Goal: Task Accomplishment & Management: Manage account settings

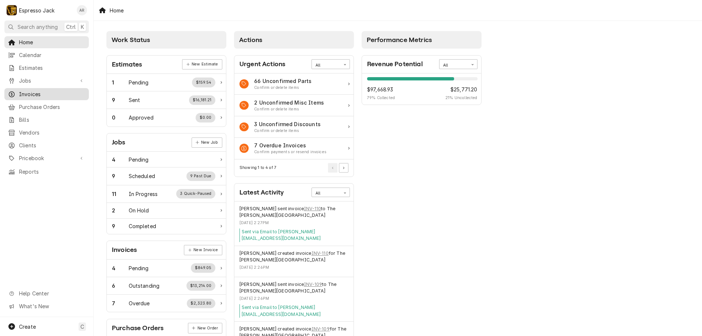
click at [48, 94] on span "Invoices" at bounding box center [52, 94] width 66 height 8
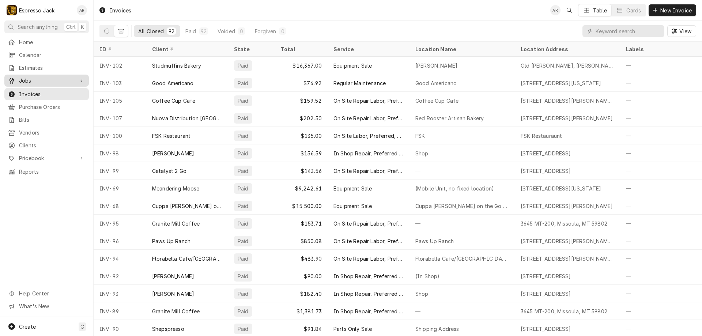
click at [46, 79] on span "Jobs" at bounding box center [46, 81] width 55 height 8
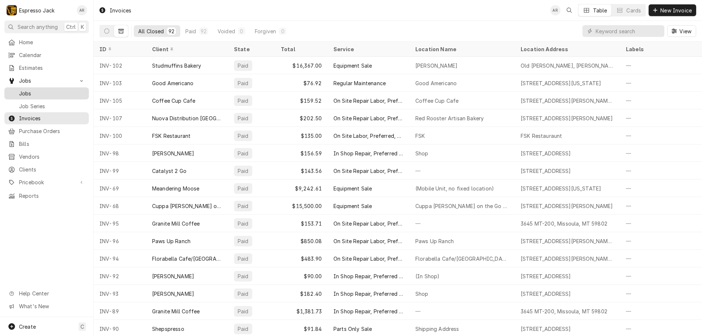
click at [32, 92] on span "Jobs" at bounding box center [52, 94] width 66 height 8
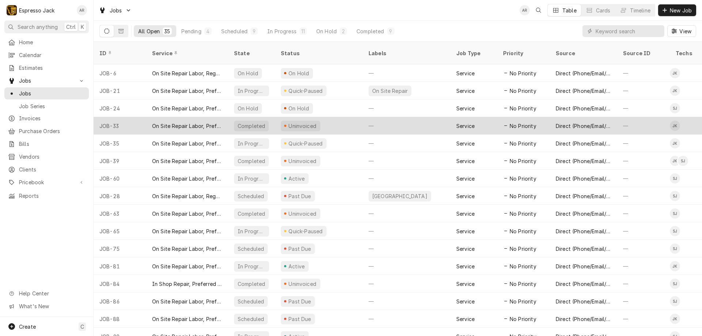
click at [166, 122] on div "On Site Repair Labor, Prefered Rate, Regular Hours" at bounding box center [187, 126] width 70 height 8
click at [281, 117] on div "Uninvoiced" at bounding box center [319, 126] width 88 height 18
click at [232, 117] on div "Completed" at bounding box center [251, 126] width 47 height 18
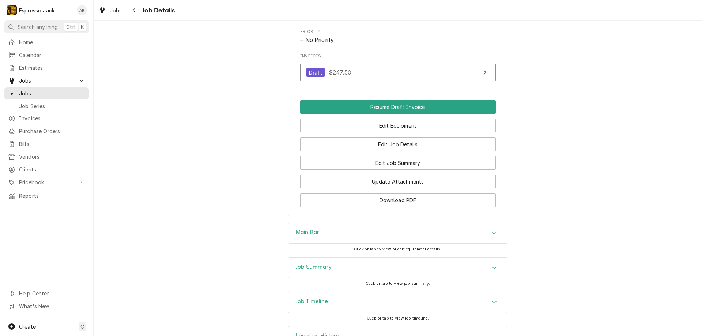
scroll to position [366, 0]
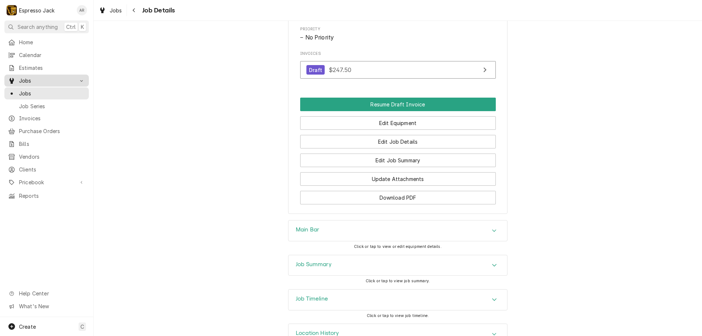
click at [61, 83] on link "Jobs" at bounding box center [46, 81] width 84 height 12
click at [27, 79] on span "Jobs" at bounding box center [46, 81] width 55 height 8
click at [37, 95] on div "Jobs" at bounding box center [47, 93] width 82 height 9
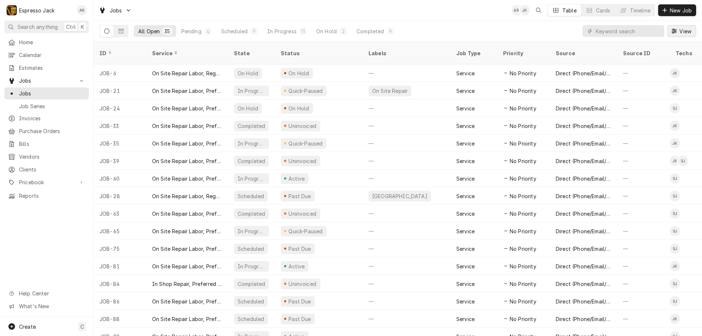
click at [683, 26] on button "View" at bounding box center [681, 31] width 29 height 12
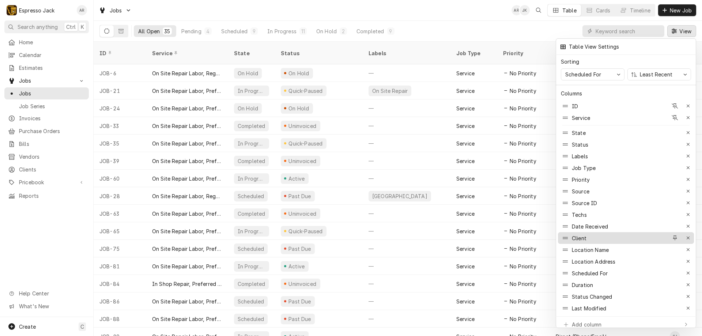
click at [658, 234] on div "Client" at bounding box center [614, 238] width 107 height 12
click at [606, 233] on div "Client" at bounding box center [614, 238] width 107 height 12
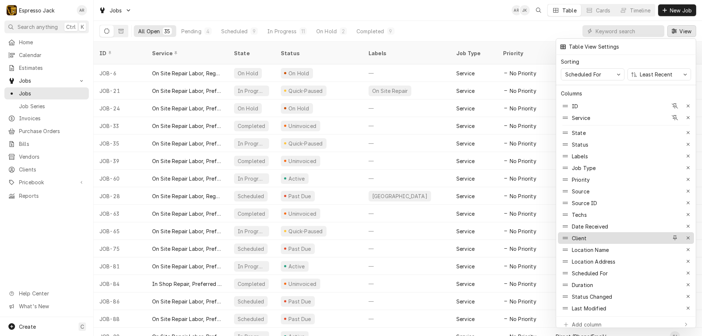
click at [606, 233] on div "Client" at bounding box center [614, 238] width 107 height 12
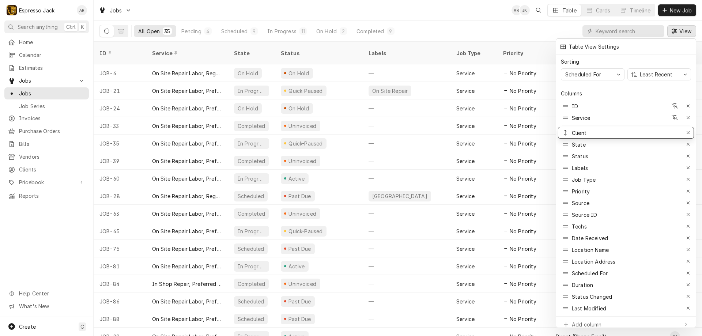
drag, startPoint x: 577, startPoint y: 233, endPoint x: 578, endPoint y: 128, distance: 104.6
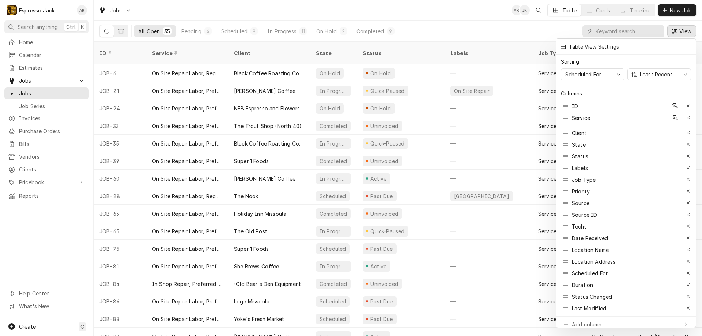
click at [369, 31] on div at bounding box center [351, 168] width 702 height 336
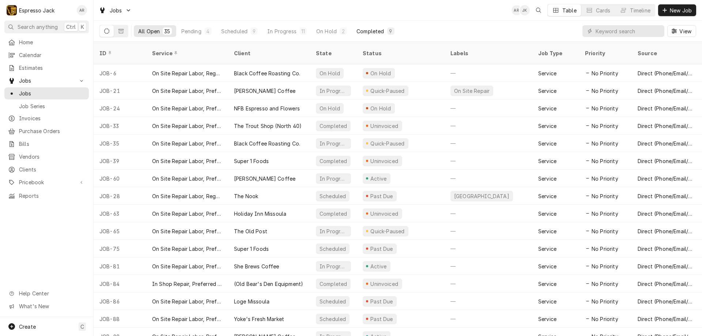
click at [369, 31] on div "Completed" at bounding box center [370, 31] width 27 height 8
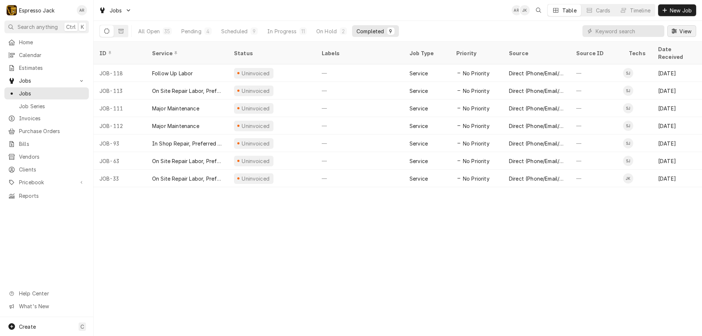
click at [685, 31] on span "View" at bounding box center [685, 31] width 15 height 8
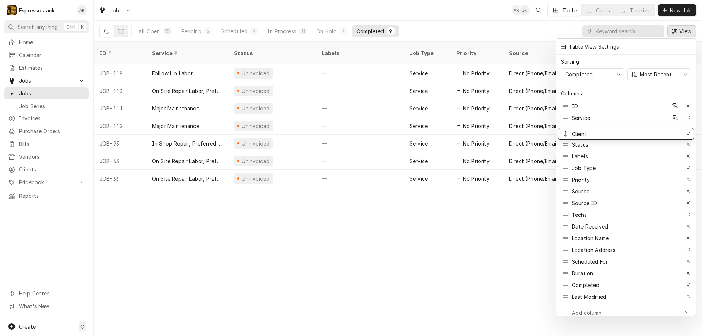
drag, startPoint x: 573, startPoint y: 223, endPoint x: 607, endPoint y: 131, distance: 98.3
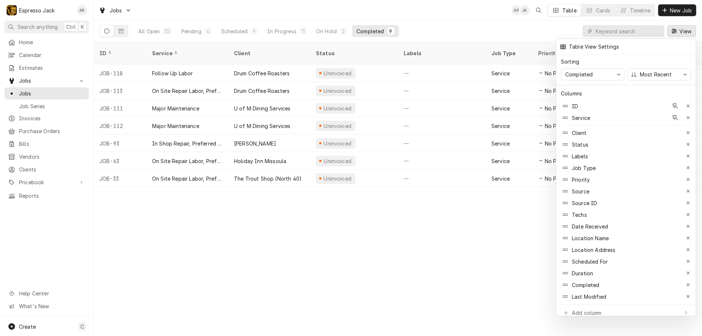
click at [263, 277] on div at bounding box center [351, 168] width 702 height 336
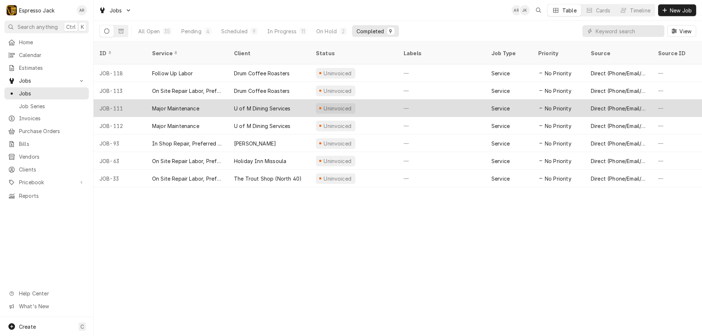
click at [298, 105] on div "U of M Dining Services" at bounding box center [269, 108] width 82 height 18
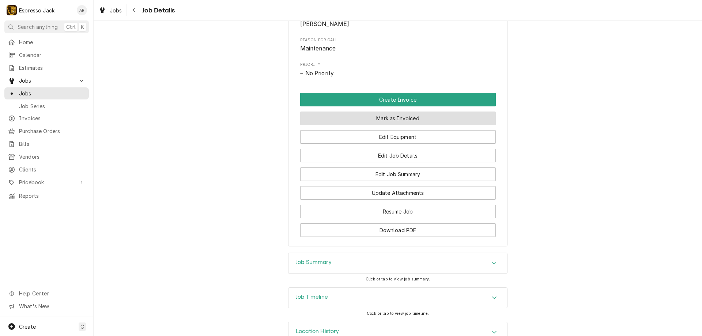
scroll to position [395, 0]
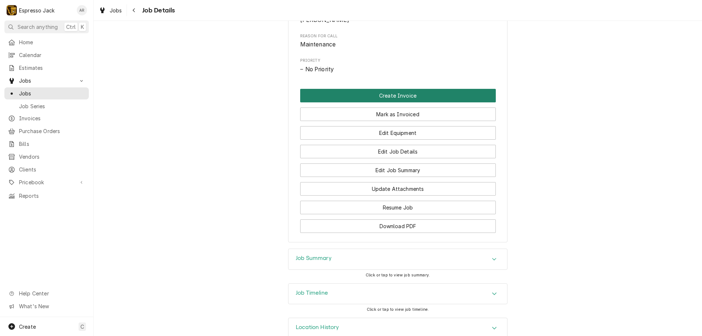
click at [402, 102] on button "Create Invoice" at bounding box center [398, 96] width 196 height 14
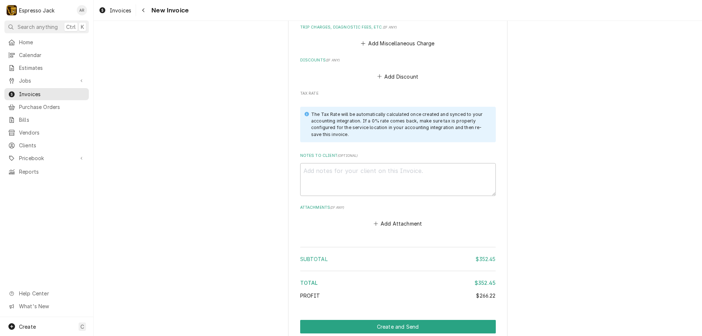
scroll to position [1434, 0]
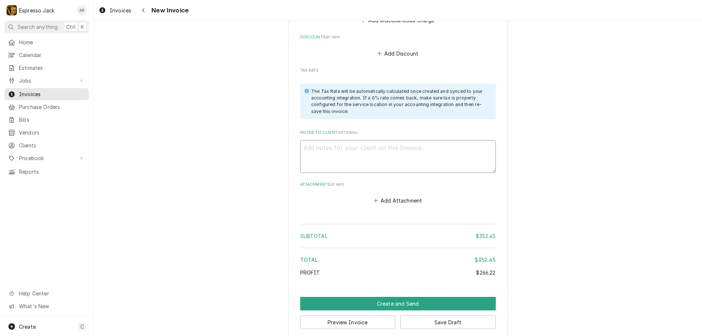
click at [315, 142] on textarea "Notes to Client ( optional )" at bounding box center [398, 156] width 196 height 33
type textarea "x"
type textarea "T"
type textarea "x"
type textarea "Th"
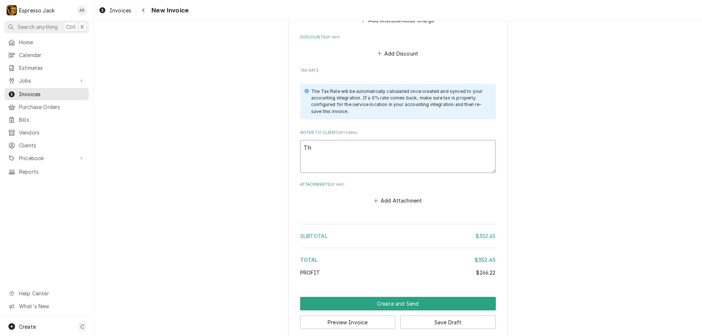
type textarea "x"
type textarea "Tha"
type textarea "x"
type textarea "Than"
type textarea "x"
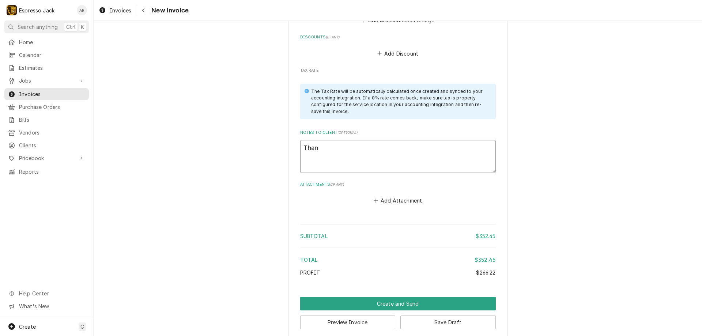
type textarea "Tha"
type textarea "x"
type textarea "Th"
type textarea "x"
type textarea "T"
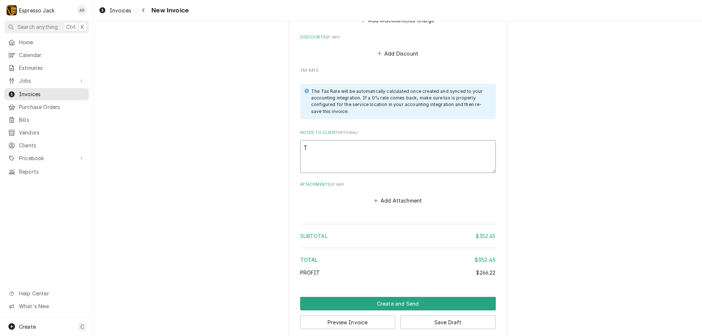
type textarea "x"
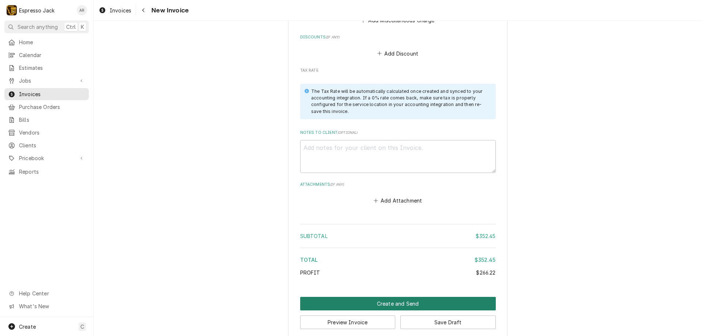
click at [369, 297] on button "Create and Send" at bounding box center [398, 304] width 196 height 14
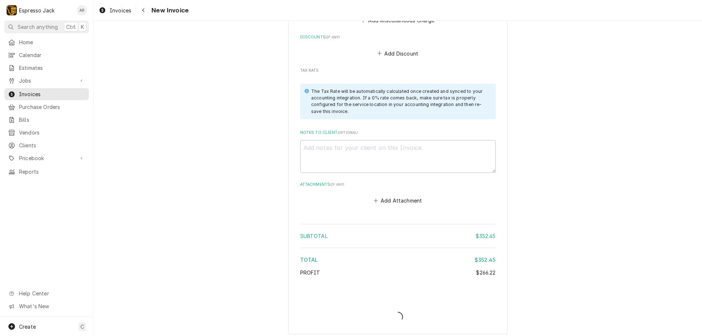
scroll to position [1430, 0]
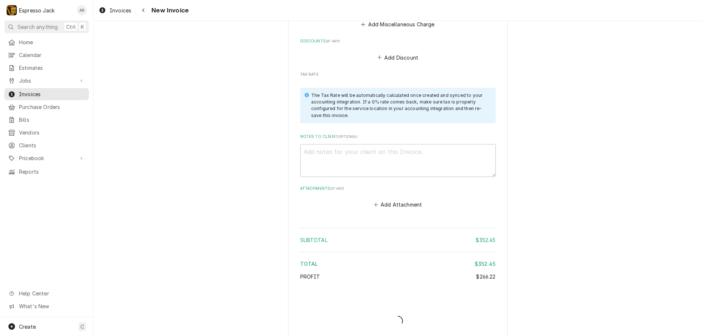
type textarea "x"
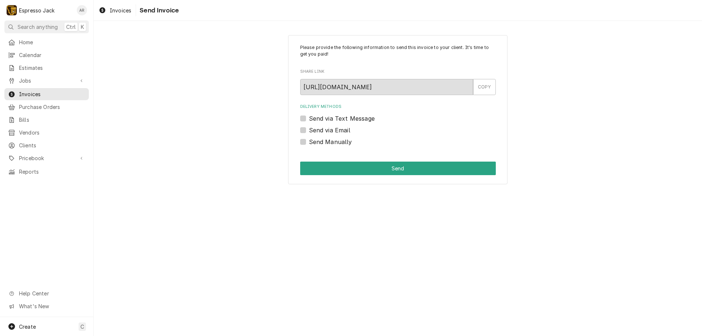
click at [309, 131] on label "Send via Email" at bounding box center [329, 130] width 41 height 9
click at [309, 131] on input "Send via Email" at bounding box center [407, 134] width 196 height 16
checkbox input "true"
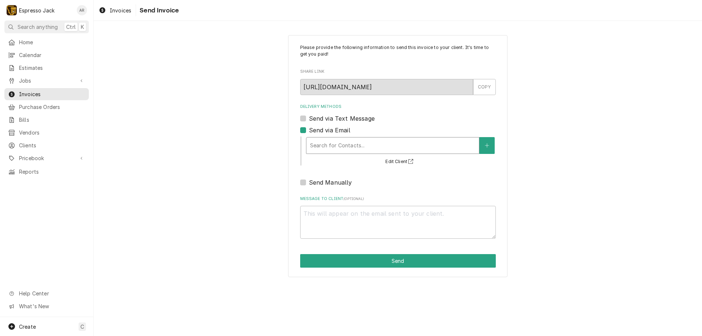
click at [424, 146] on div "Delivery Methods" at bounding box center [392, 145] width 165 height 13
type textarea "x"
type input "u"
type textarea "x"
type input "un"
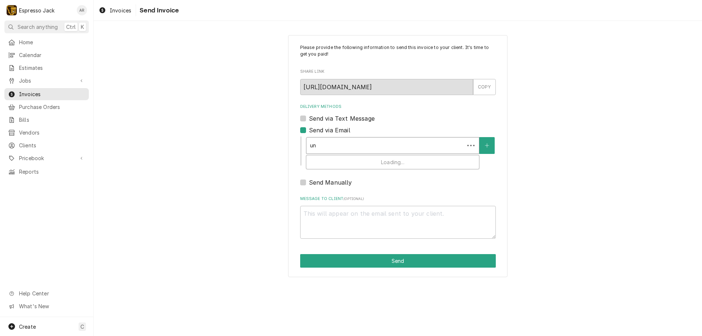
type textarea "x"
type input "uni"
type textarea "x"
type input "un"
type textarea "x"
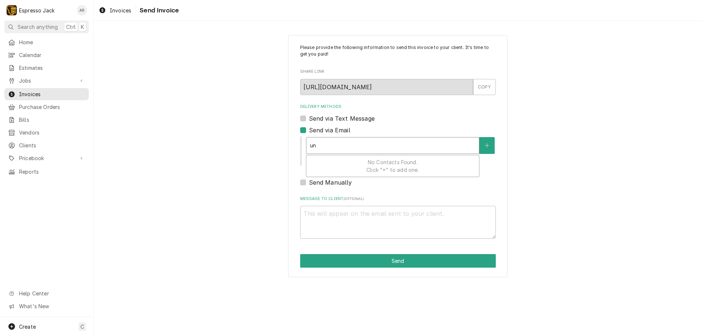
type input "u"
type textarea "x"
click at [490, 145] on button "Delivery Methods" at bounding box center [486, 145] width 15 height 17
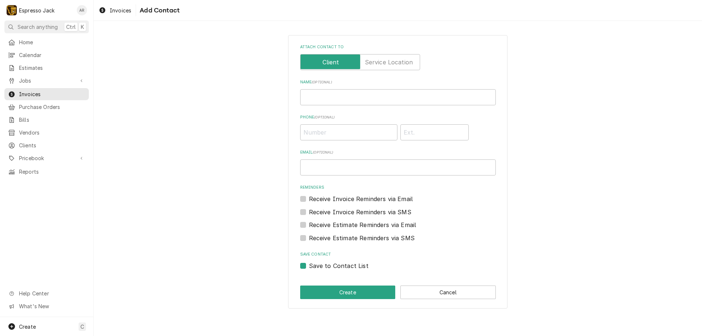
click at [331, 200] on label "Receive Invoice Reminders via Email" at bounding box center [361, 199] width 104 height 9
click at [331, 200] on input "Reminders" at bounding box center [407, 203] width 196 height 16
checkbox input "true"
click at [313, 225] on label "Receive Estimate Reminders via Email" at bounding box center [363, 225] width 108 height 9
click at [313, 225] on input "Contact Edit Form" at bounding box center [407, 229] width 196 height 16
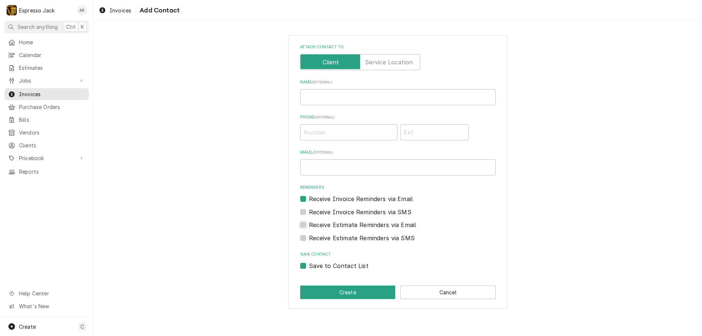
checkbox input "true"
click at [379, 94] on input "Name ( optional )" at bounding box center [398, 97] width 196 height 16
type input "j"
type input "Jessie Uni"
click at [320, 171] on input "Email ( optional )" at bounding box center [398, 167] width 196 height 16
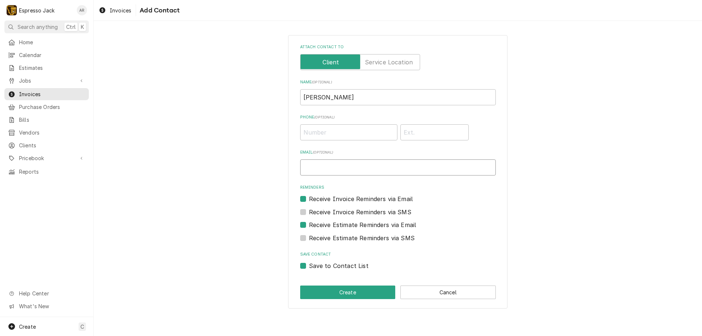
paste input "esse.harvkey@mso.umt.edu"
click at [305, 169] on input "esse.harvkey@mso.umt.edu" at bounding box center [398, 167] width 196 height 16
click at [303, 166] on input "esse.harvkey@mso.umt.edu" at bounding box center [398, 167] width 196 height 16
click at [398, 166] on input "jesse.harvkey@mso.umt.edu" at bounding box center [398, 167] width 196 height 16
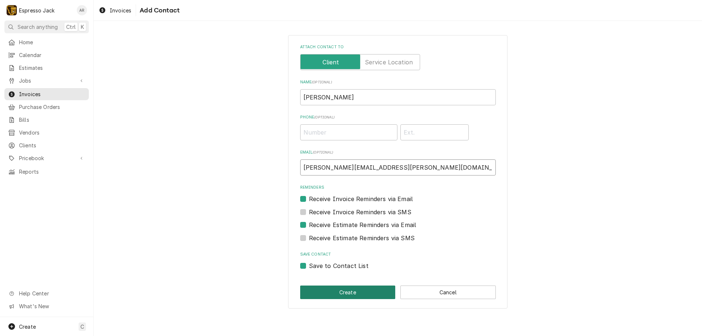
type input "jesse.harvkey@mso.umt.edu"
click at [351, 292] on button "Create" at bounding box center [347, 293] width 95 height 14
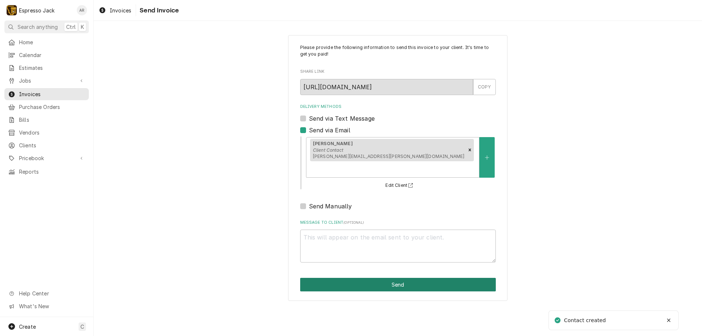
click at [384, 278] on button "Send" at bounding box center [398, 285] width 196 height 14
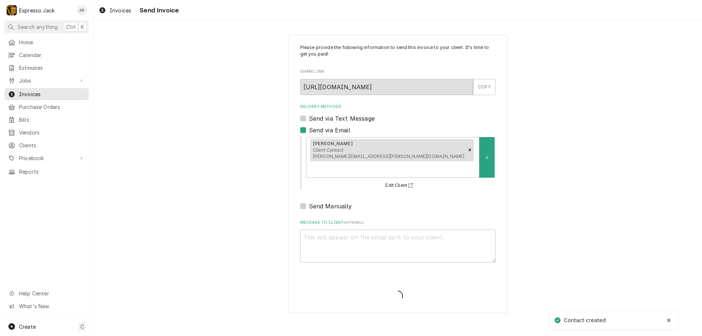
type textarea "x"
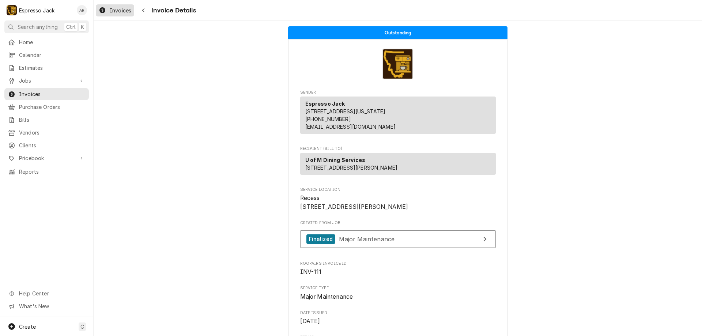
click at [118, 12] on span "Invoices" at bounding box center [121, 11] width 22 height 8
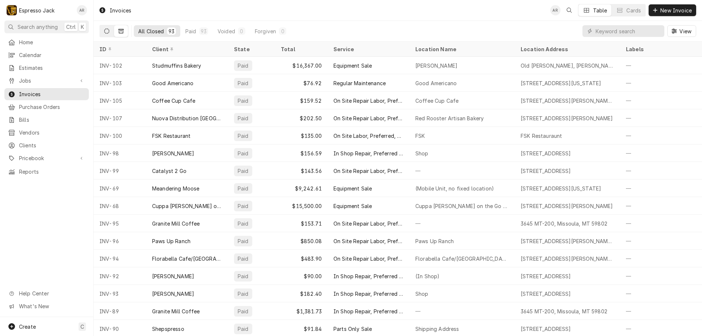
click at [104, 29] on icon "Dynamic Content Wrapper" at bounding box center [106, 31] width 5 height 5
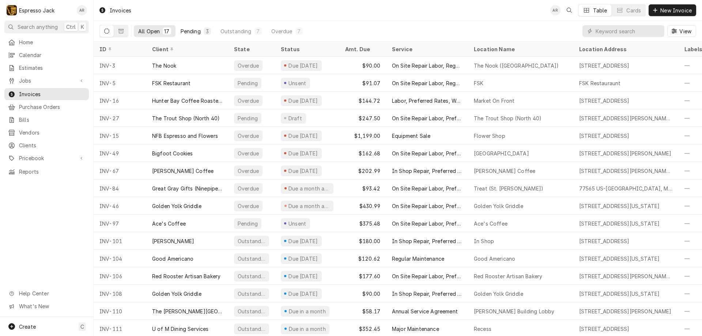
click at [191, 30] on div "Pending" at bounding box center [191, 31] width 20 height 8
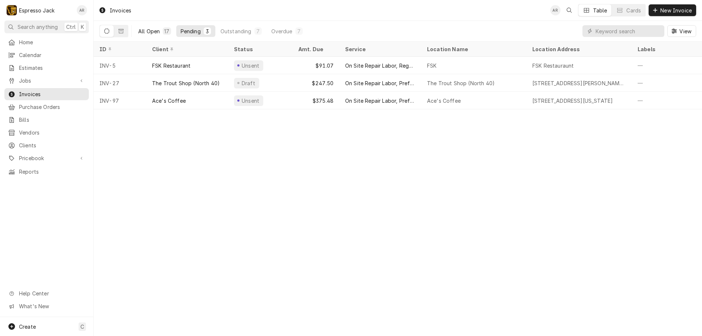
click at [150, 30] on div "All Open" at bounding box center [149, 31] width 22 height 8
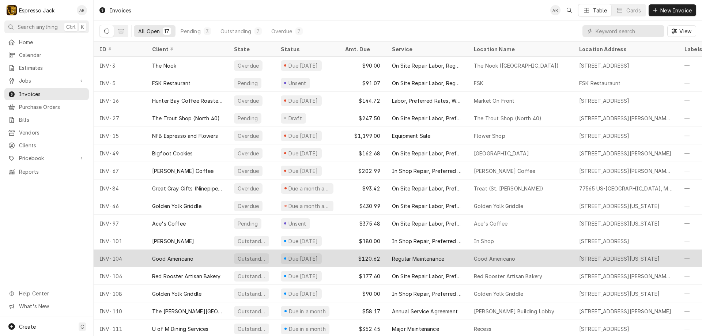
scroll to position [23, 0]
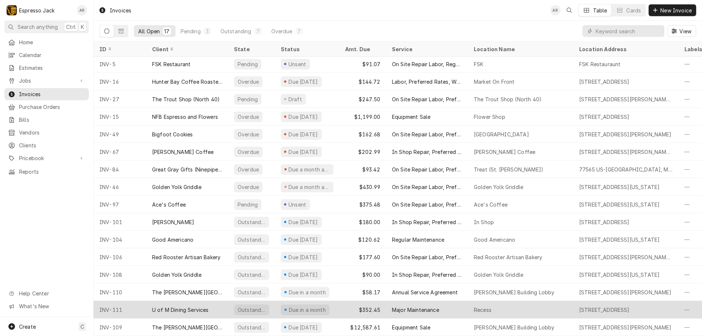
click at [204, 301] on div "U of M Dining Services" at bounding box center [187, 310] width 82 height 18
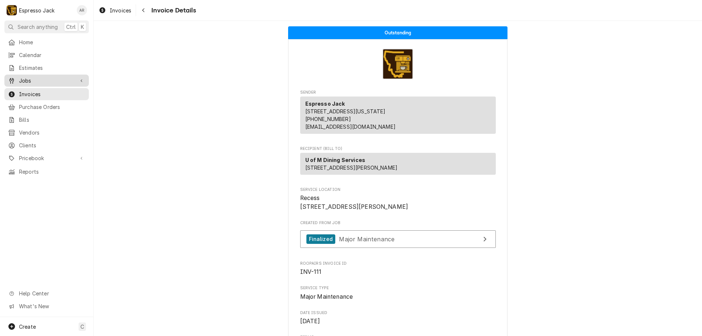
click at [21, 80] on span "Jobs" at bounding box center [46, 81] width 55 height 8
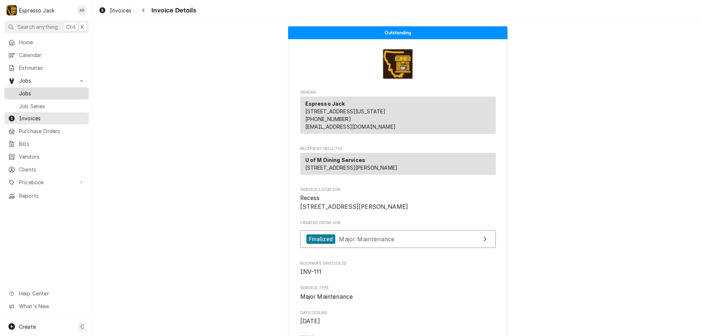
click at [26, 92] on span "Jobs" at bounding box center [52, 94] width 66 height 8
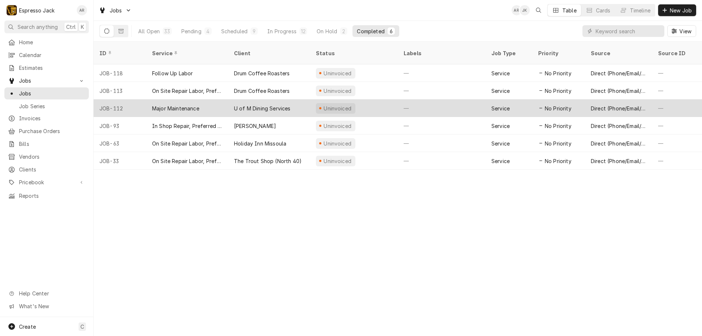
click at [233, 99] on div "U of M Dining Services" at bounding box center [269, 108] width 82 height 18
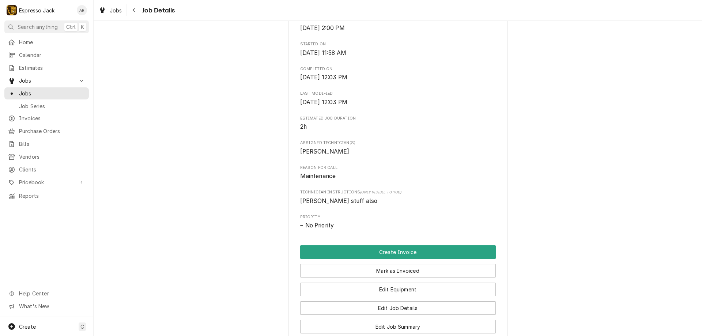
scroll to position [395, 0]
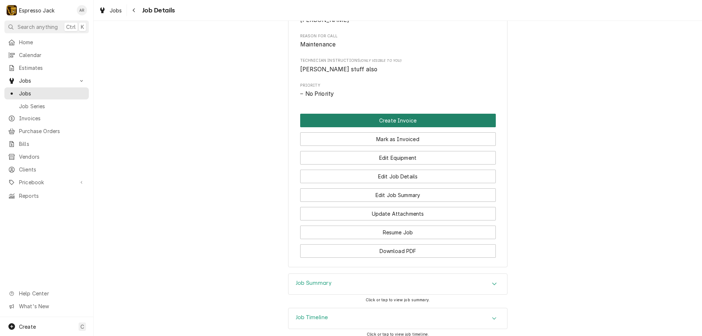
click at [395, 127] on button "Create Invoice" at bounding box center [398, 121] width 196 height 14
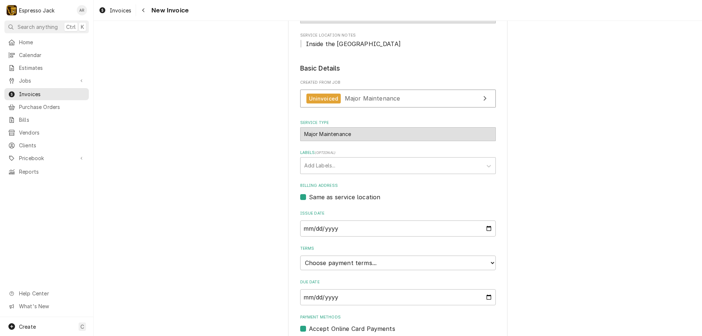
scroll to position [132, 0]
click at [480, 96] on div "View Job" at bounding box center [485, 97] width 10 height 9
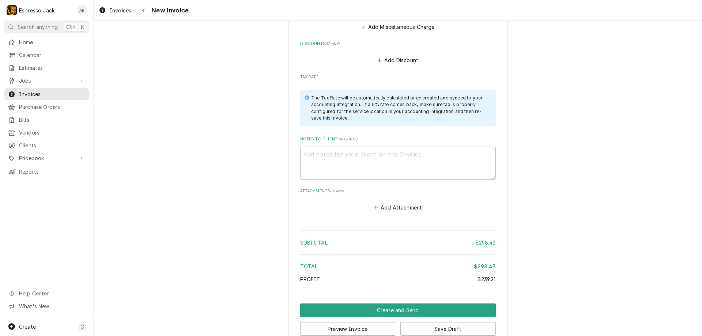
scroll to position [1375, 0]
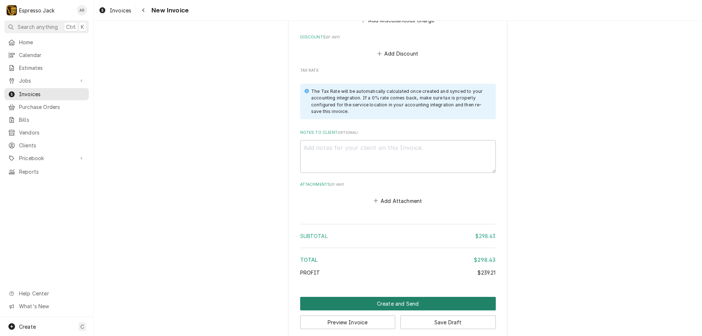
click at [407, 297] on button "Create and Send" at bounding box center [398, 304] width 196 height 14
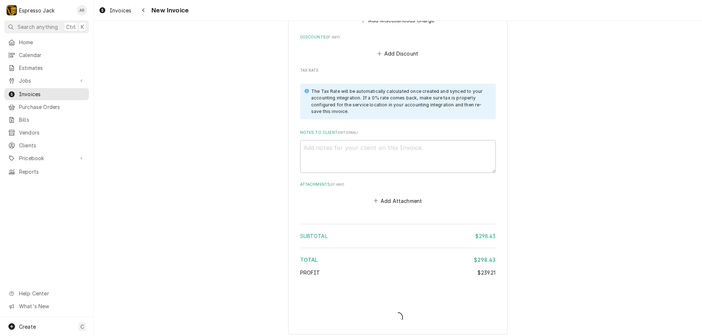
scroll to position [1371, 0]
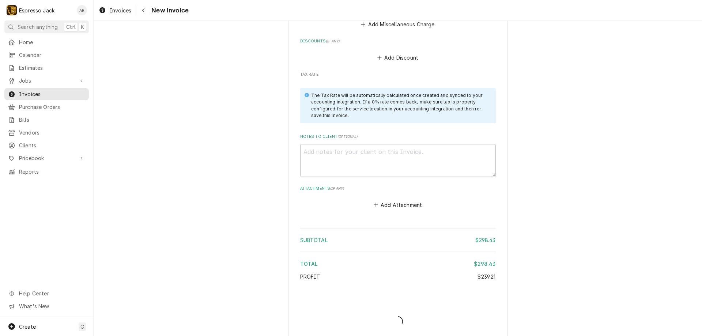
type textarea "x"
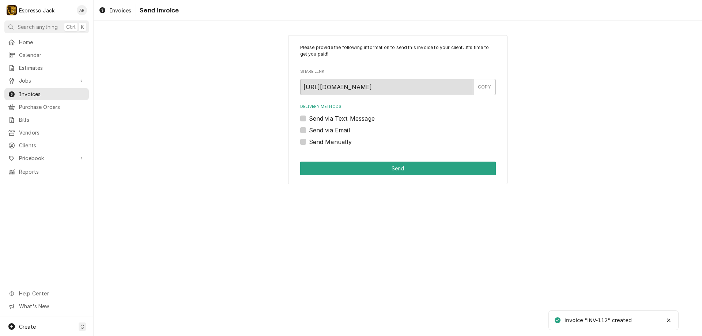
click at [309, 129] on label "Send via Email" at bounding box center [329, 130] width 41 height 9
click at [309, 129] on input "Send via Email" at bounding box center [407, 134] width 196 height 16
checkbox input "true"
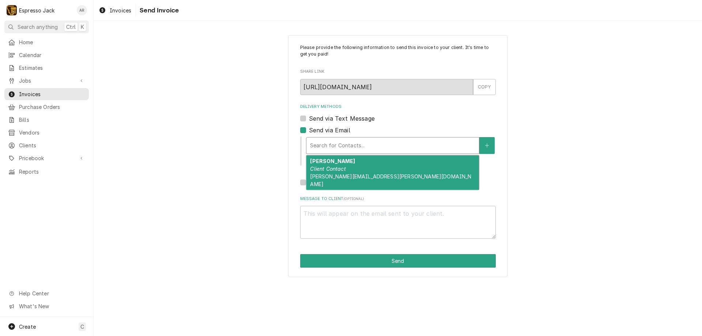
click at [351, 145] on div "Delivery Methods" at bounding box center [392, 145] width 165 height 13
click at [324, 169] on em "Client Contact" at bounding box center [327, 169] width 35 height 6
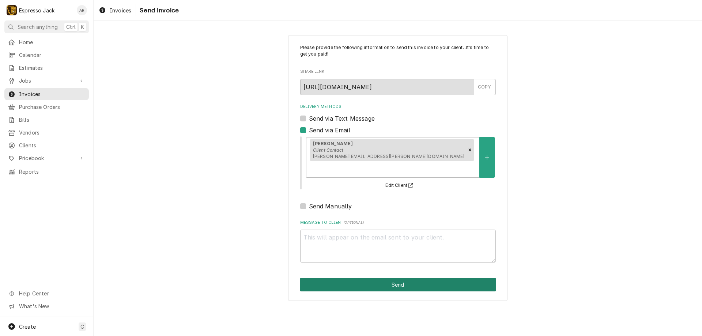
click at [407, 278] on button "Send" at bounding box center [398, 285] width 196 height 14
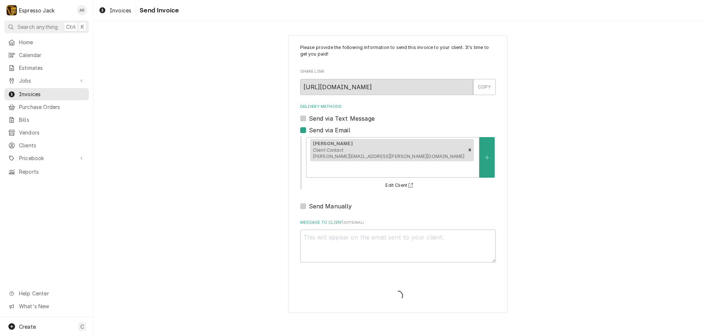
type textarea "x"
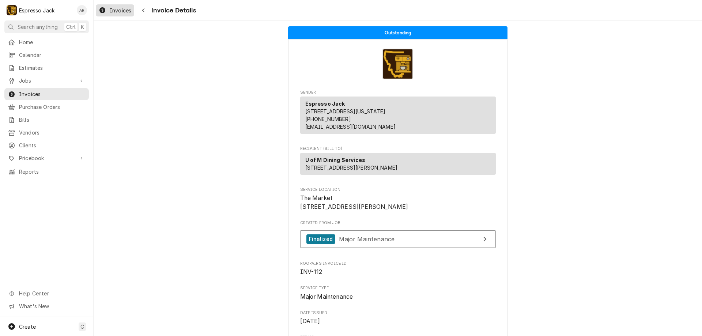
click at [110, 7] on span "Invoices" at bounding box center [121, 11] width 22 height 8
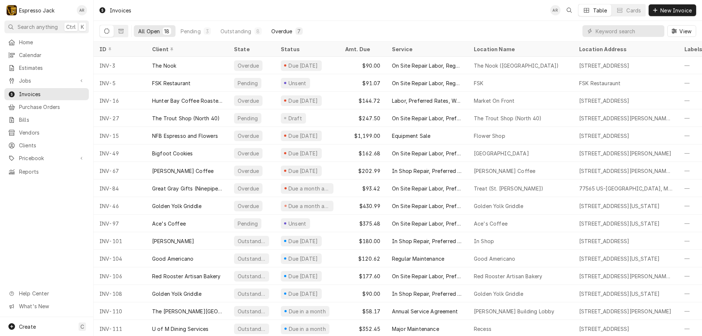
click at [284, 30] on div "Overdue" at bounding box center [281, 31] width 21 height 8
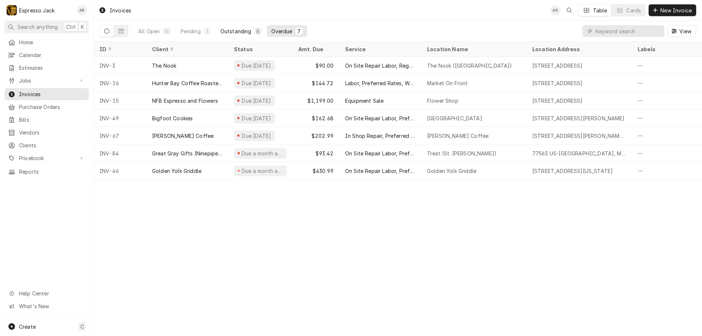
click at [236, 30] on div "Outstanding" at bounding box center [236, 31] width 31 height 8
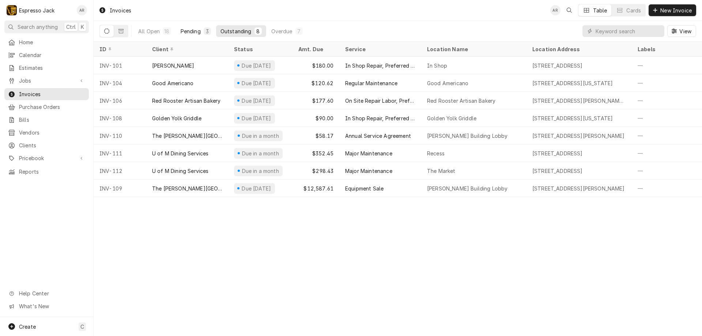
click at [193, 31] on div "Pending" at bounding box center [191, 31] width 20 height 8
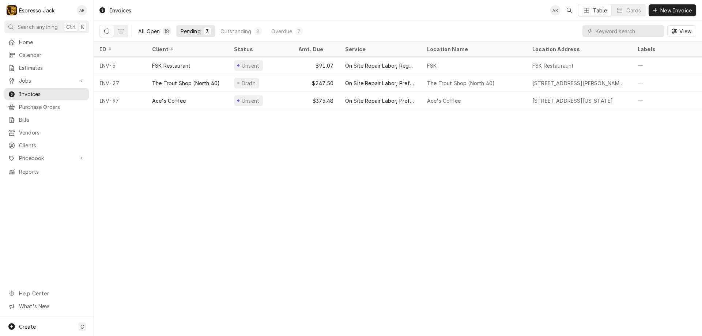
click at [146, 31] on div "All Open" at bounding box center [149, 31] width 22 height 8
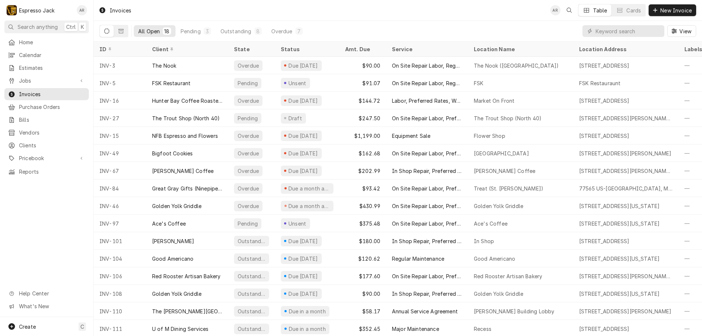
click at [107, 31] on icon "Dynamic Content Wrapper" at bounding box center [106, 31] width 5 height 5
click at [30, 78] on span "Jobs" at bounding box center [46, 81] width 55 height 8
click at [40, 91] on span "Jobs" at bounding box center [52, 94] width 66 height 8
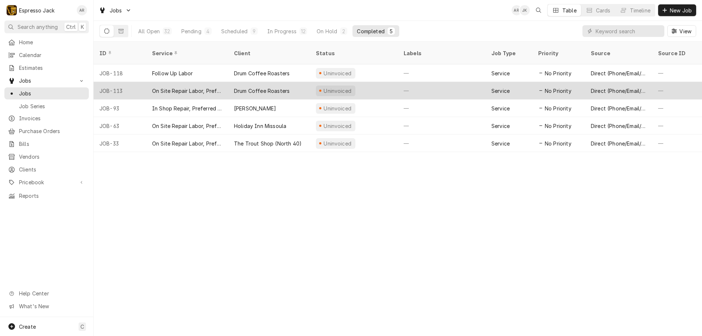
click at [209, 87] on div "On Site Repair Labor, Prefered Rate, Regular Hours" at bounding box center [187, 91] width 70 height 8
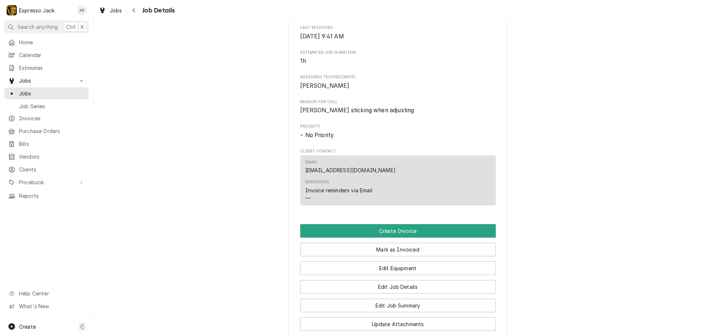
scroll to position [307, 0]
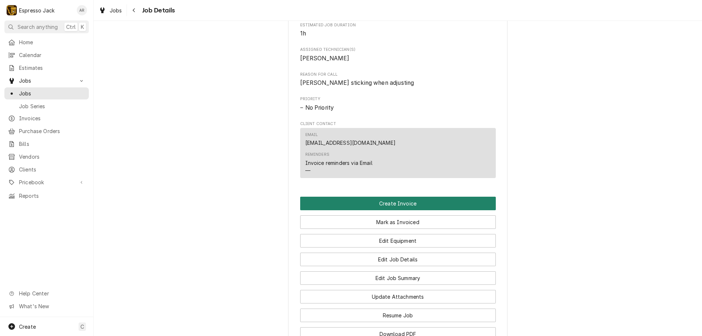
click at [382, 210] on button "Create Invoice" at bounding box center [398, 204] width 196 height 14
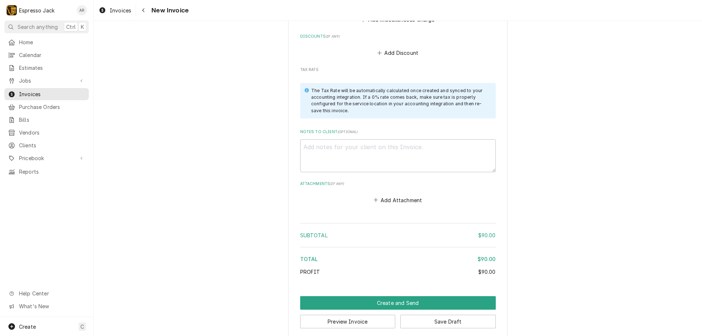
scroll to position [835, 0]
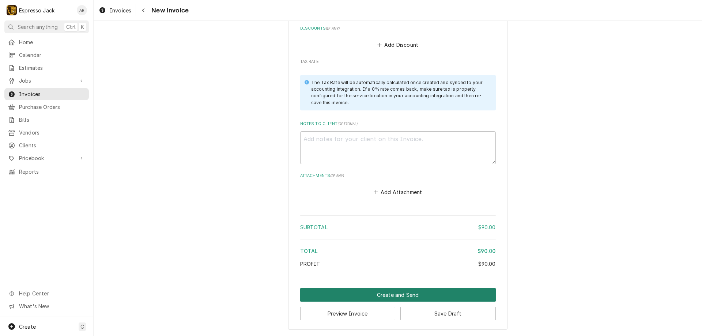
click at [402, 296] on button "Create and Send" at bounding box center [398, 295] width 196 height 14
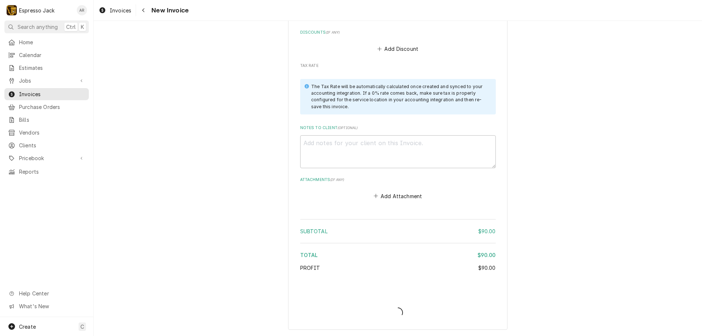
type textarea "x"
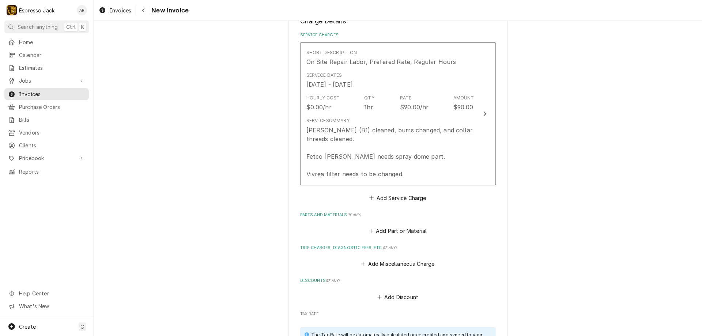
scroll to position [586, 0]
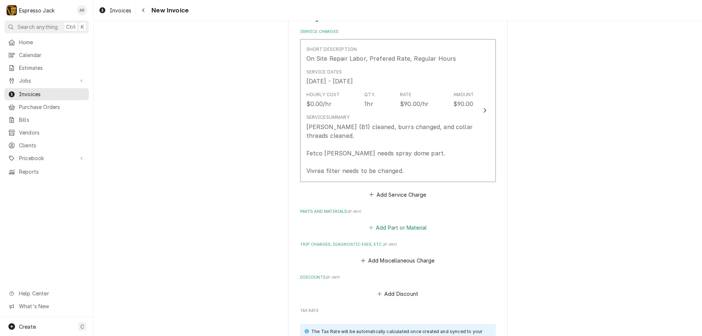
click at [399, 226] on button "Add Part or Material" at bounding box center [398, 227] width 60 height 10
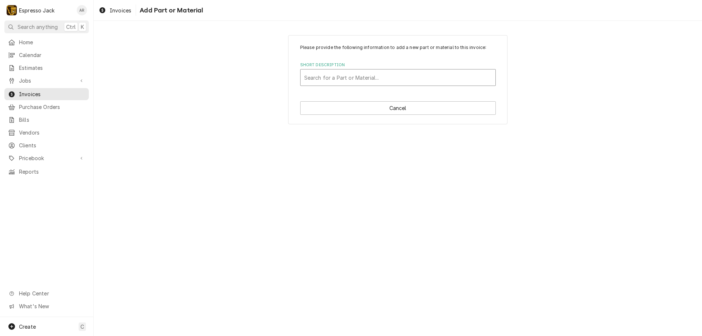
click at [365, 75] on div "Short Description" at bounding box center [398, 77] width 188 height 13
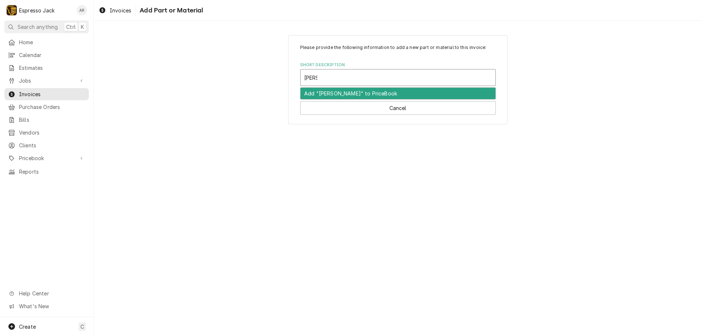
type input "boyt"
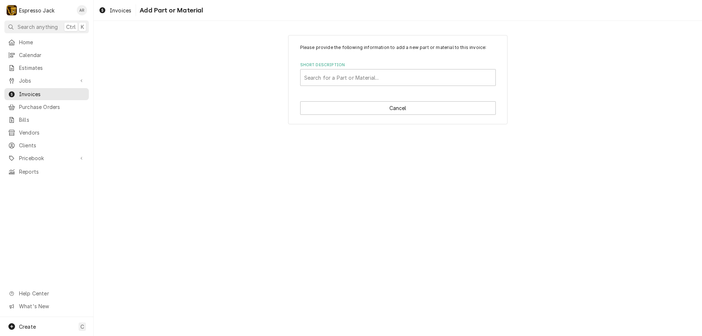
click at [245, 112] on div "Please provide the following information to add a new part or material to this …" at bounding box center [398, 80] width 609 height 102
click at [327, 75] on div "Short Description" at bounding box center [398, 77] width 188 height 13
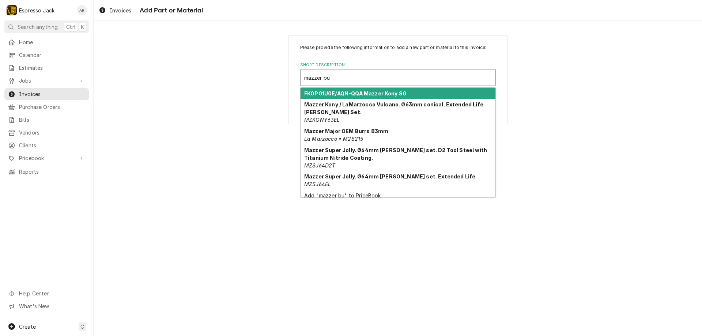
type input "mazzer bur"
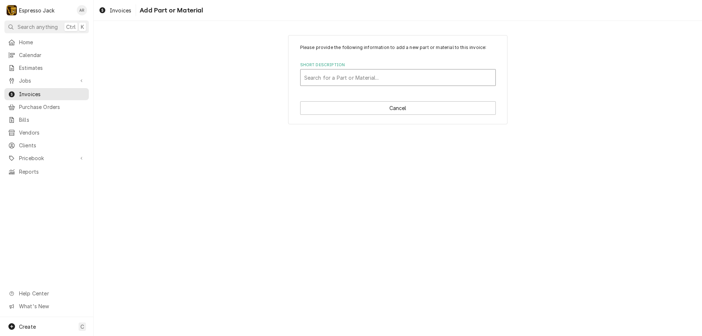
drag, startPoint x: 337, startPoint y: 76, endPoint x: 341, endPoint y: 79, distance: 4.9
click at [338, 77] on div "Short Description" at bounding box center [398, 77] width 188 height 13
type input "83mm"
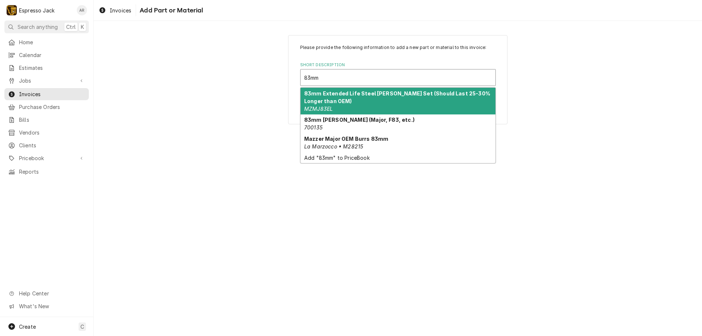
click at [357, 102] on div "83mm Extended Life Steel Burr Set (Should Last 25-30% Longer than OEM) MZMJ83EL" at bounding box center [398, 101] width 195 height 27
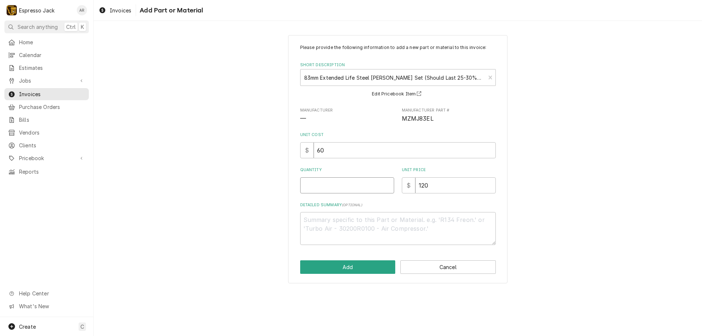
type textarea "x"
type input "0.5"
click at [387, 184] on input "0.5" at bounding box center [347, 185] width 94 height 16
type textarea "x"
type input "1"
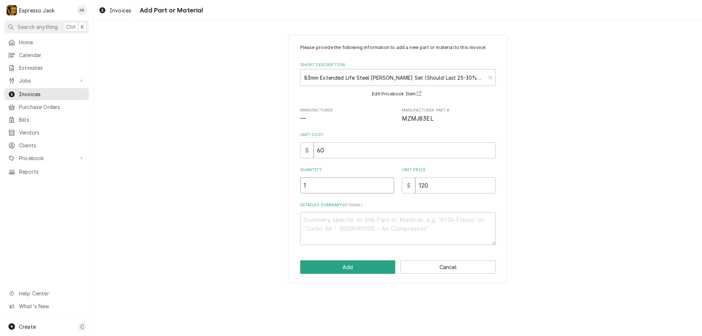
click at [388, 185] on input "1" at bounding box center [347, 185] width 94 height 16
click at [355, 267] on button "Add" at bounding box center [347, 267] width 95 height 14
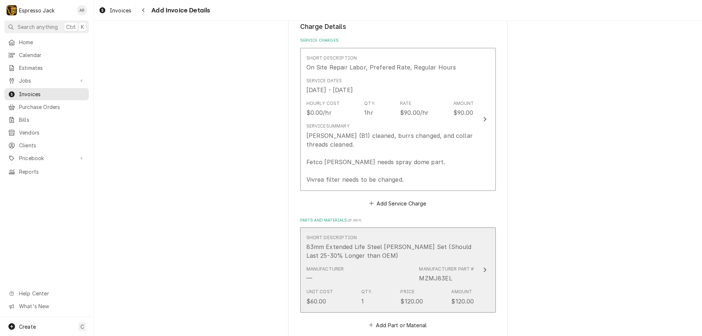
scroll to position [577, 0]
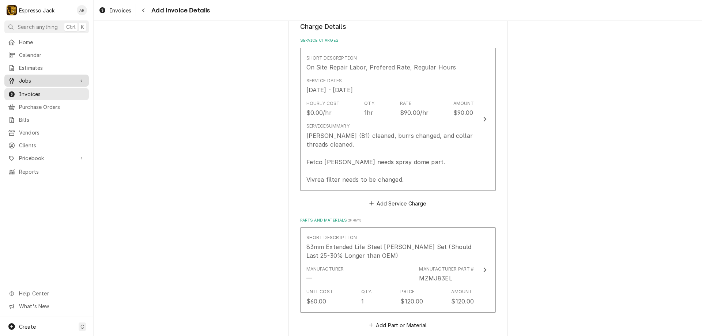
click at [34, 77] on span "Jobs" at bounding box center [46, 81] width 55 height 8
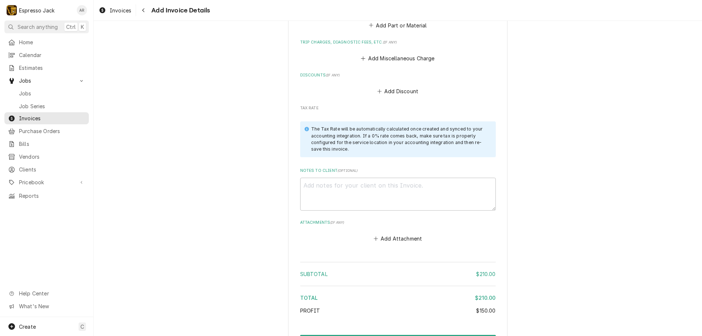
scroll to position [924, 0]
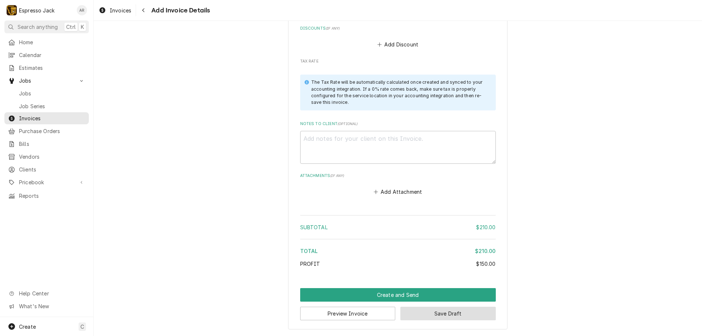
click at [451, 312] on button "Save Draft" at bounding box center [447, 314] width 95 height 14
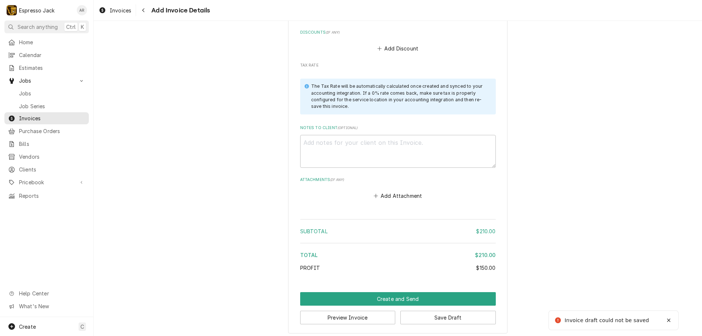
type textarea "x"
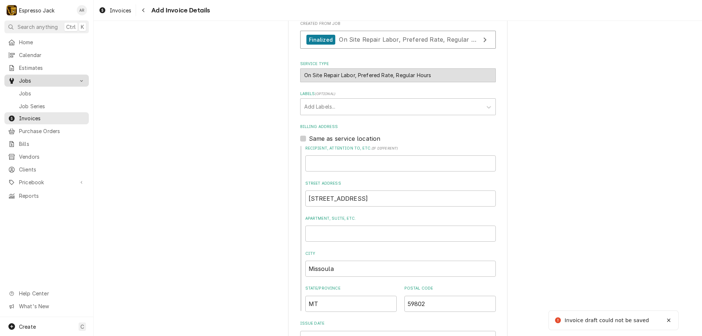
click at [31, 76] on div "Jobs" at bounding box center [47, 80] width 82 height 9
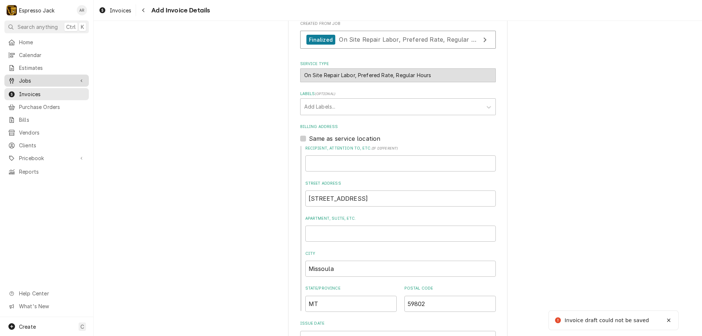
click at [31, 77] on span "Jobs" at bounding box center [46, 81] width 55 height 8
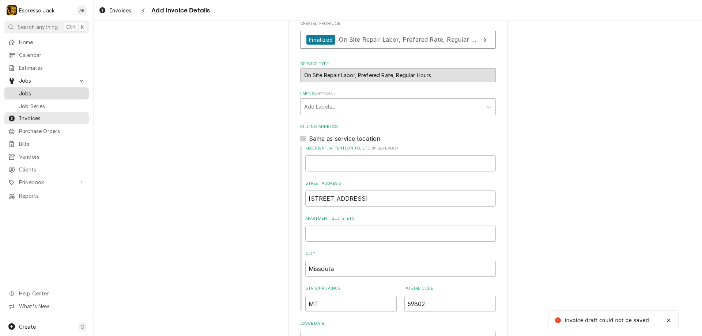
click at [33, 90] on span "Jobs" at bounding box center [52, 94] width 66 height 8
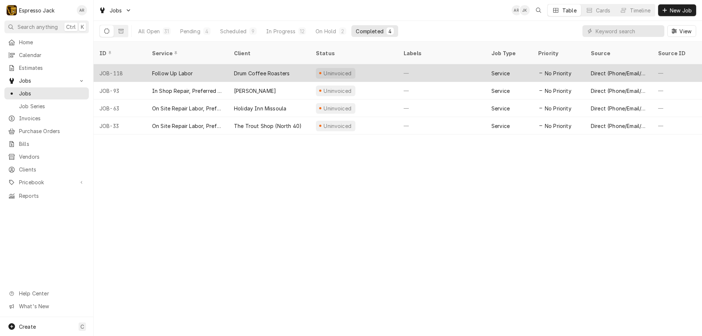
click at [248, 68] on div "Drum Coffee Roasters" at bounding box center [269, 73] width 82 height 18
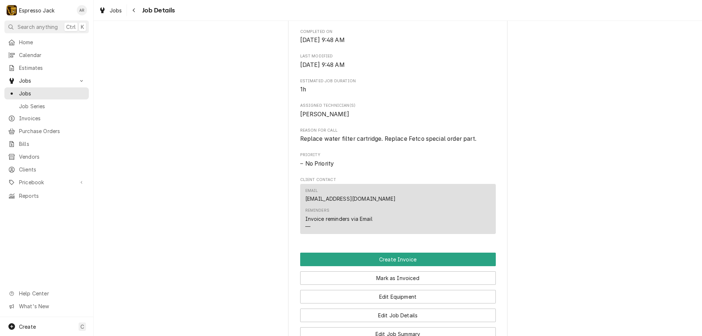
scroll to position [351, 0]
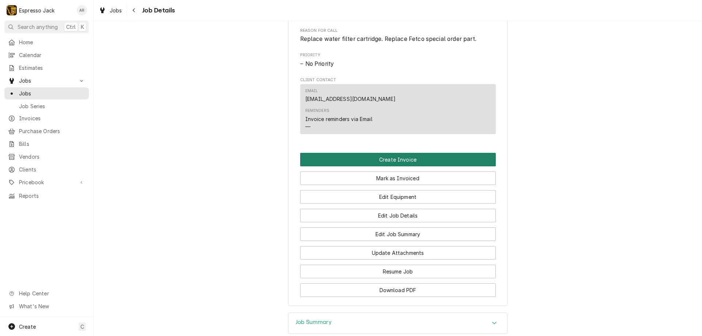
click at [385, 164] on button "Create Invoice" at bounding box center [398, 160] width 196 height 14
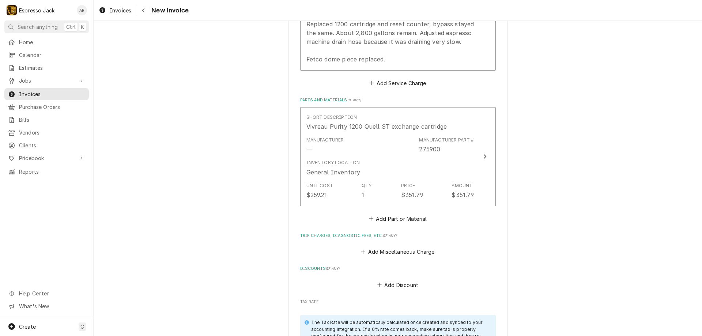
scroll to position [727, 0]
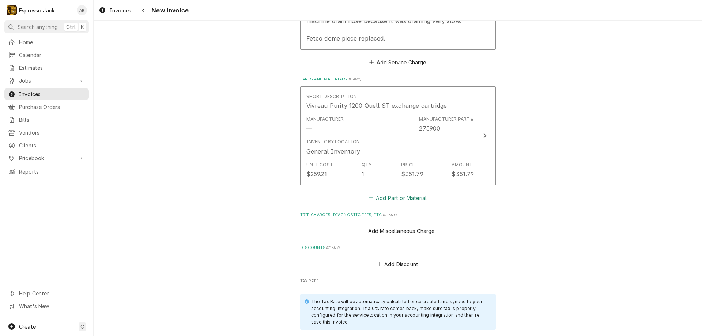
click at [396, 199] on button "Add Part or Material" at bounding box center [398, 198] width 60 height 10
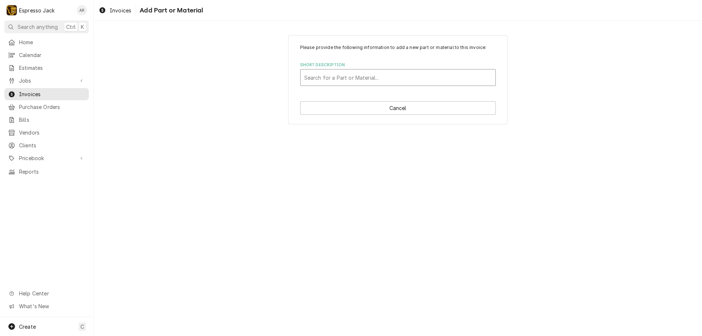
click at [360, 77] on div "Short Description" at bounding box center [398, 77] width 188 height 13
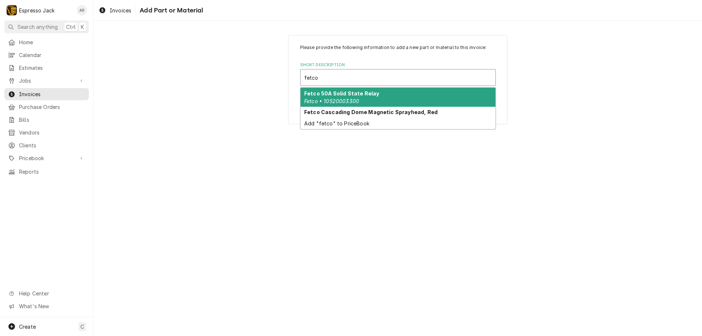
click at [305, 76] on input "fetco" at bounding box center [312, 78] width 16 height 12
type input "Fetco"
click at [335, 73] on div "Short Description" at bounding box center [398, 77] width 188 height 13
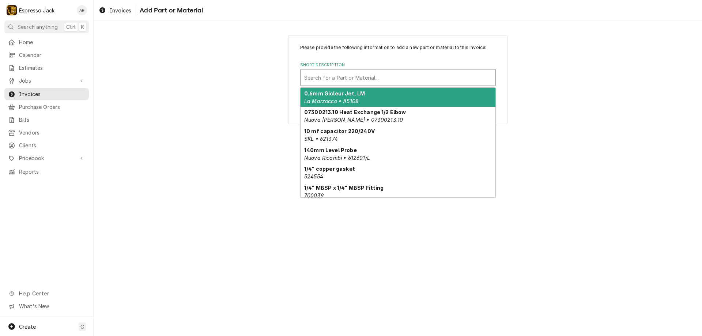
click at [323, 77] on div "Short Description" at bounding box center [398, 77] width 188 height 13
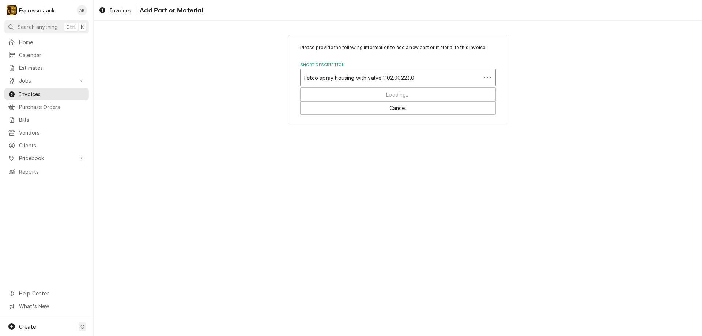
type input "Fetco spray housing with valve 1102.00223.01"
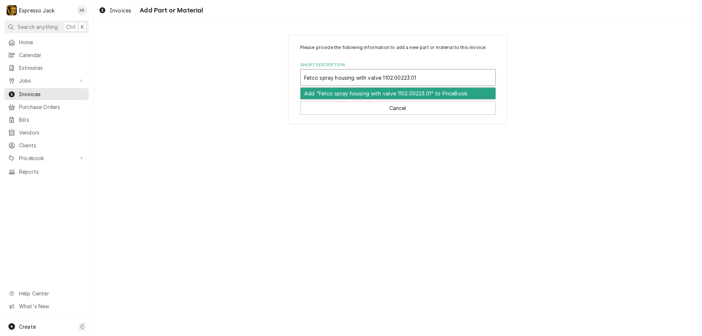
click at [376, 94] on div "Add "Fetco spray housing with valve 1102.00223.01" to PriceBook" at bounding box center [398, 93] width 195 height 11
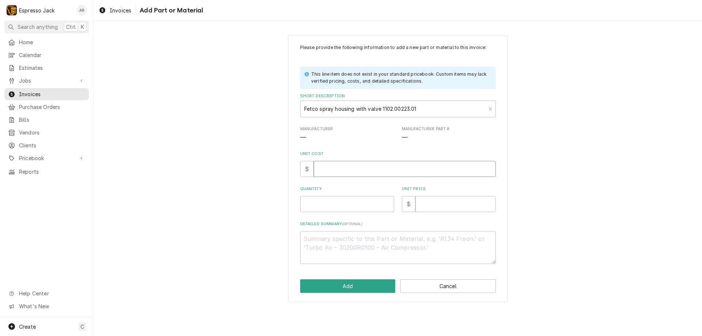
click at [347, 166] on input "Unit Cost" at bounding box center [405, 169] width 182 height 16
type textarea "x"
type input "2"
type textarea "x"
type input "21"
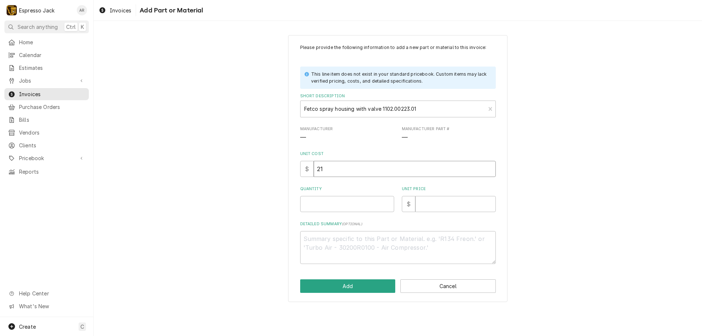
type textarea "x"
type input "214"
drag, startPoint x: 347, startPoint y: 166, endPoint x: 307, endPoint y: 169, distance: 40.0
click at [307, 169] on div "$ 214" at bounding box center [398, 169] width 196 height 16
type textarea "x"
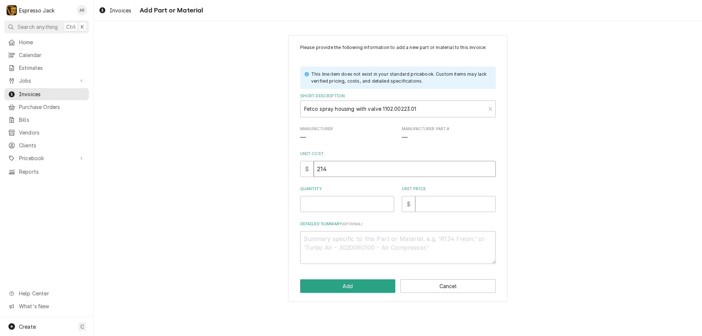
type input "1"
type textarea "x"
type input "10"
type textarea "x"
type input "107"
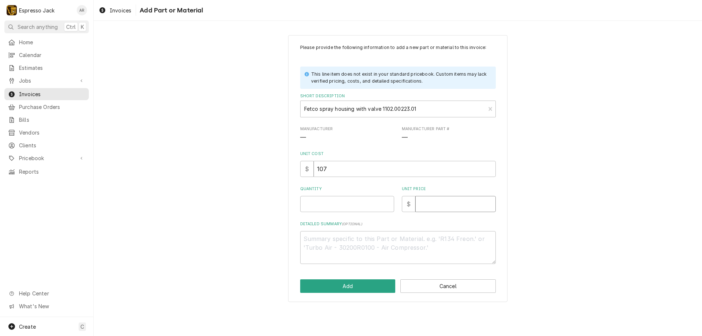
click at [445, 200] on input "Unit Price" at bounding box center [455, 204] width 80 height 16
type textarea "x"
type input "2"
type textarea "x"
type input "21"
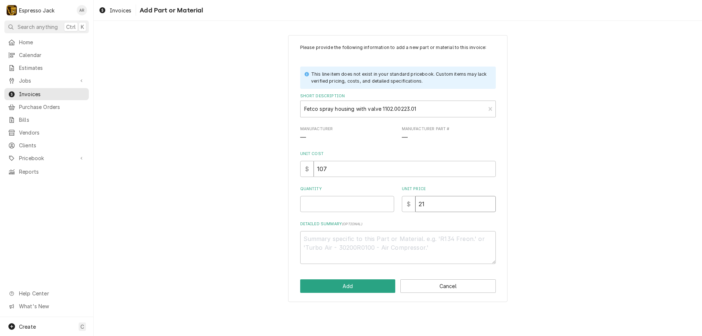
type textarea "x"
type input "214"
click at [345, 286] on button "Add" at bounding box center [347, 286] width 95 height 14
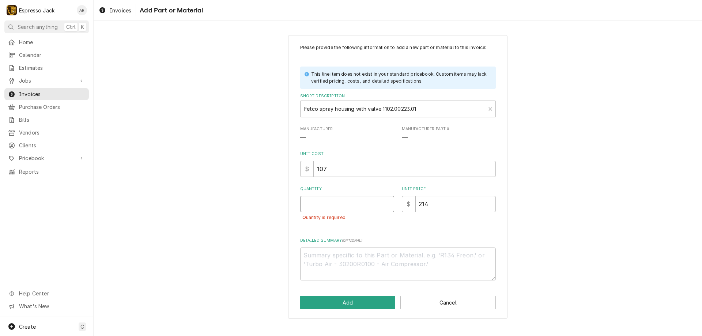
type textarea "x"
type input "0.5"
click at [390, 202] on input "0.5" at bounding box center [347, 204] width 94 height 16
type textarea "x"
type input "1"
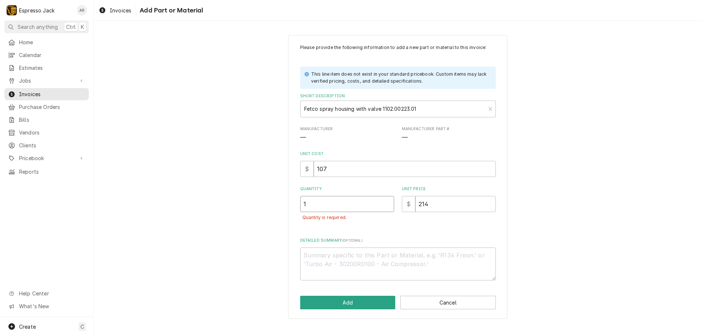
click at [390, 202] on input "1" at bounding box center [347, 204] width 94 height 16
click at [376, 302] on button "Add" at bounding box center [347, 303] width 95 height 14
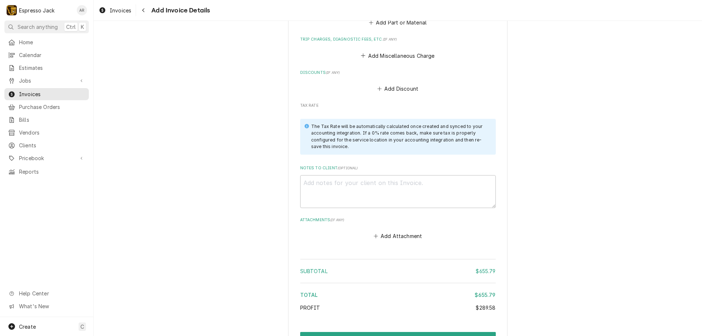
scroll to position [1074, 0]
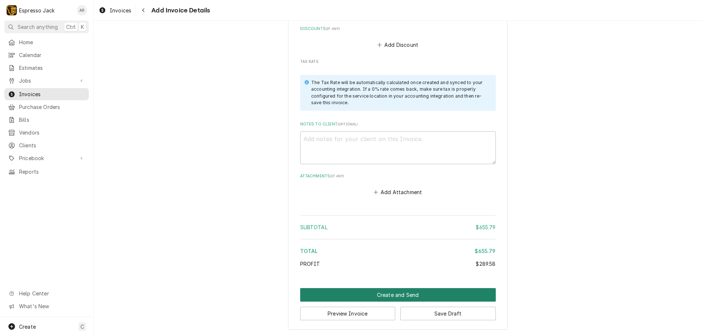
click at [411, 295] on button "Create and Send" at bounding box center [398, 295] width 196 height 14
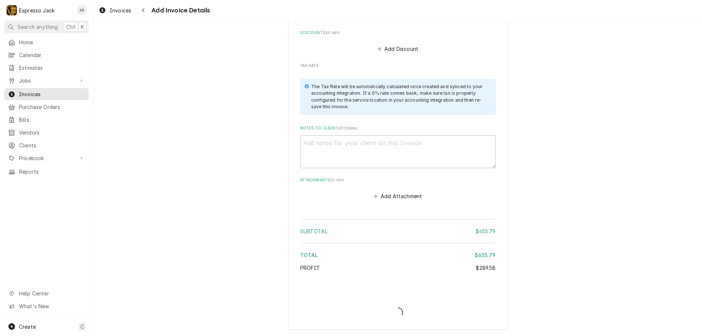
scroll to position [1070, 0]
type textarea "x"
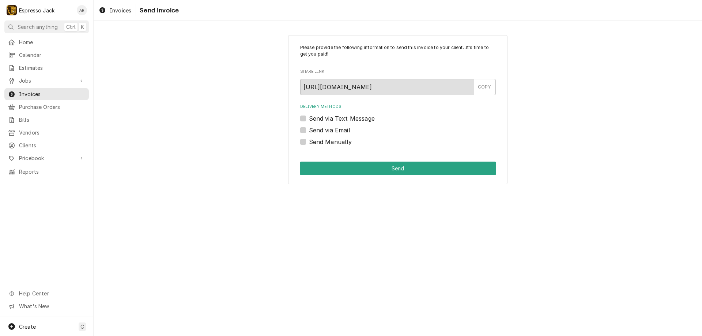
click at [309, 128] on label "Send via Email" at bounding box center [329, 130] width 41 height 9
click at [309, 128] on input "Send via Email" at bounding box center [407, 134] width 196 height 16
checkbox input "true"
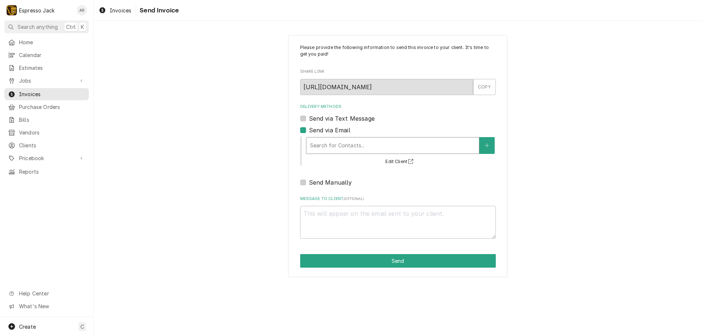
click at [327, 148] on div "Delivery Methods" at bounding box center [392, 145] width 165 height 13
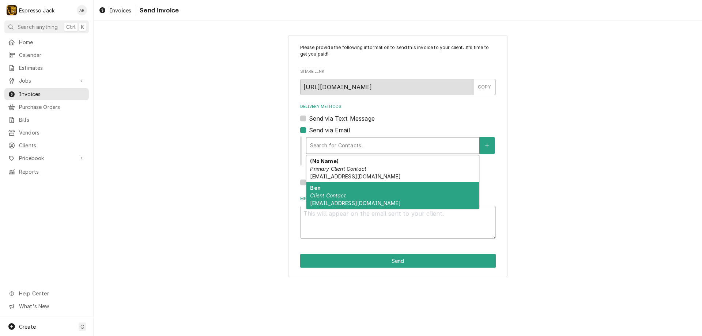
click at [331, 197] on em "Client Contact" at bounding box center [327, 195] width 35 height 6
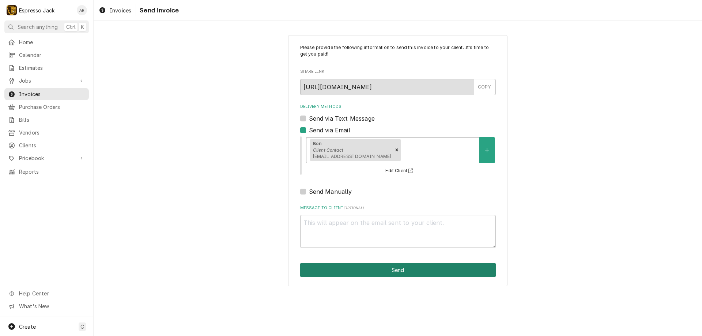
click at [395, 269] on button "Send" at bounding box center [398, 270] width 196 height 14
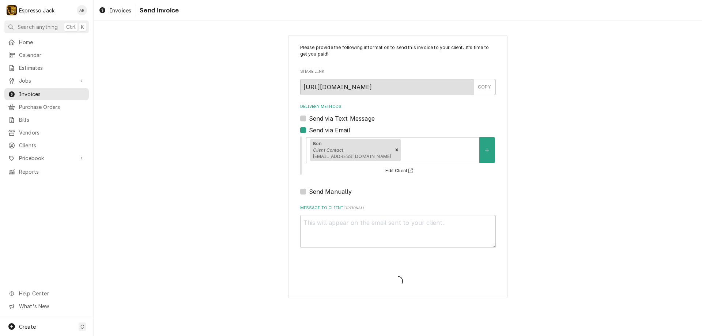
type textarea "x"
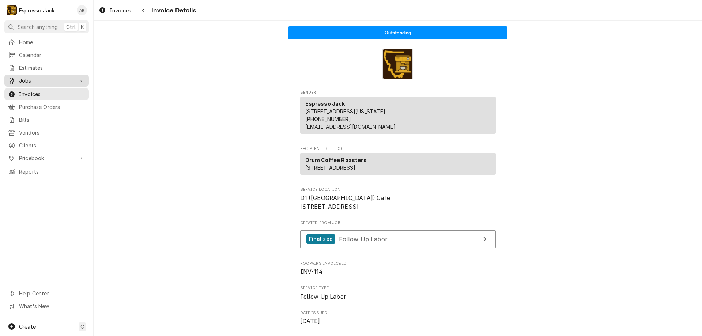
click at [29, 80] on span "Jobs" at bounding box center [46, 81] width 55 height 8
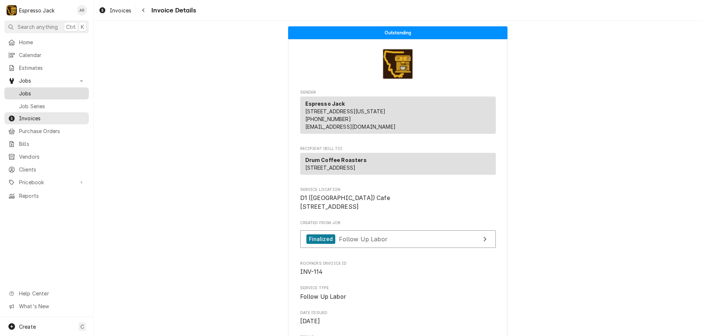
click at [30, 91] on span "Jobs" at bounding box center [52, 94] width 66 height 8
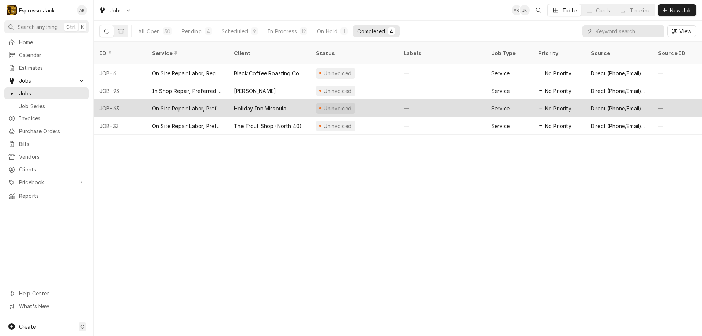
click at [283, 105] on div "Holiday Inn Missoula" at bounding box center [269, 108] width 82 height 18
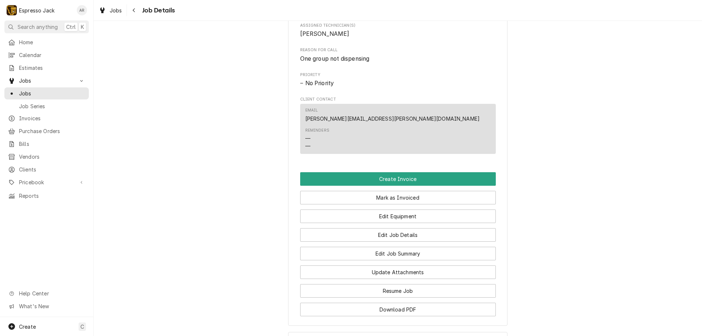
scroll to position [263, 0]
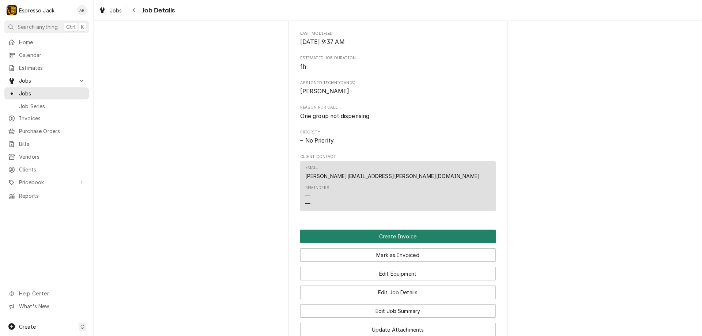
click at [377, 243] on button "Create Invoice" at bounding box center [398, 237] width 196 height 14
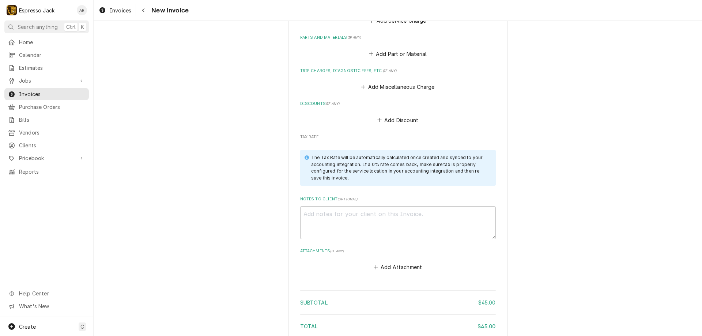
scroll to position [648, 0]
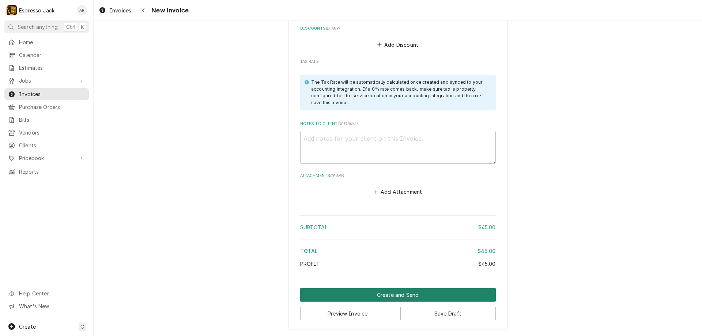
click at [392, 293] on button "Create and Send" at bounding box center [398, 295] width 196 height 14
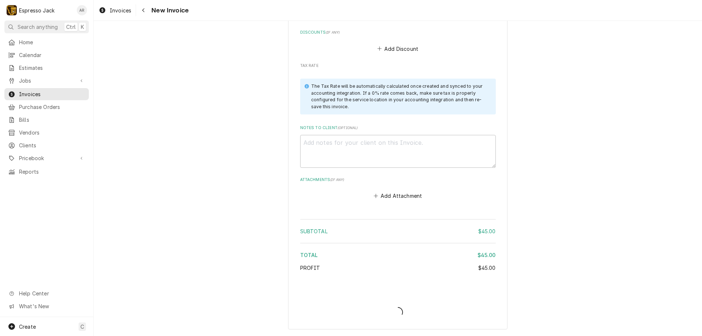
scroll to position [644, 0]
type textarea "x"
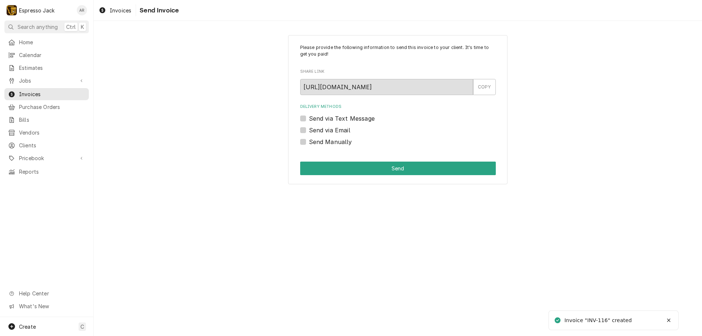
click at [309, 131] on label "Send via Email" at bounding box center [329, 130] width 41 height 9
click at [309, 131] on input "Send via Email" at bounding box center [407, 134] width 196 height 16
checkbox input "true"
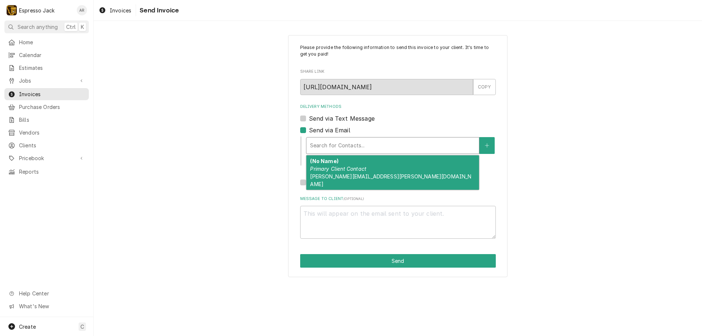
type textarea "x"
click at [377, 146] on div "Delivery Methods" at bounding box center [392, 145] width 165 height 13
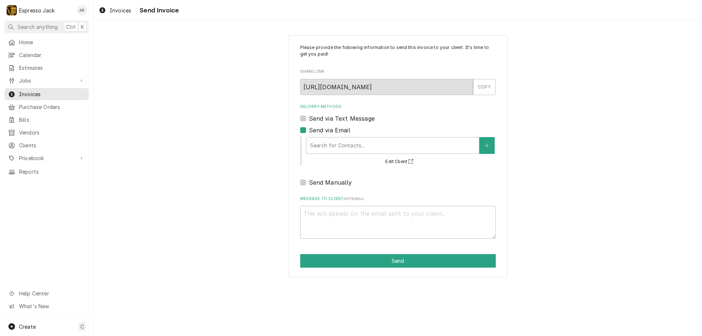
click at [215, 163] on div "Please provide the following information to send this invoice to your client. I…" at bounding box center [398, 156] width 609 height 255
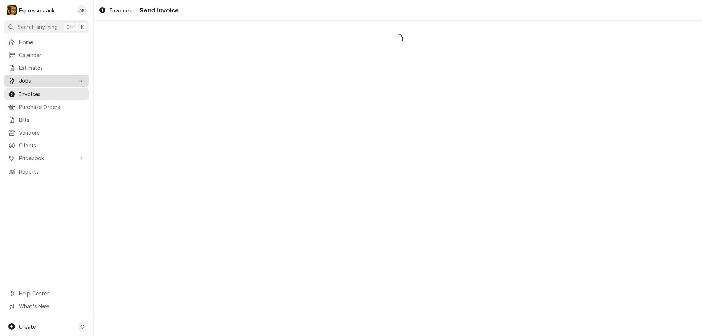
click at [32, 79] on span "Jobs" at bounding box center [46, 81] width 55 height 8
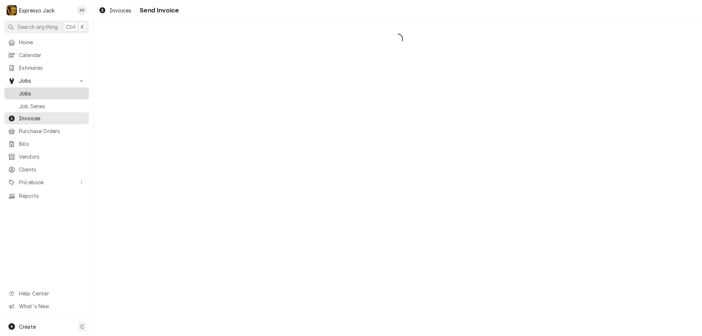
click at [27, 90] on span "Jobs" at bounding box center [52, 94] width 66 height 8
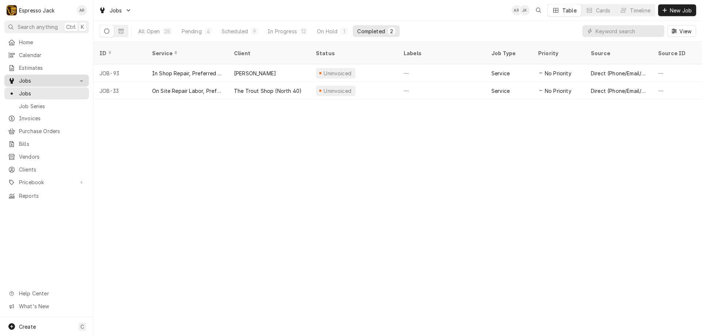
click at [39, 79] on span "Jobs" at bounding box center [46, 81] width 55 height 8
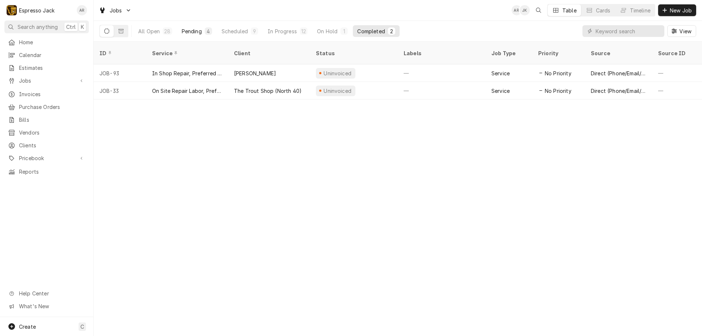
click at [196, 27] on div "Pending" at bounding box center [192, 31] width 20 height 8
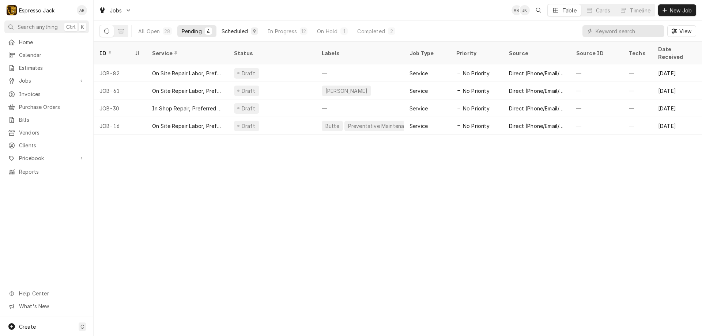
click at [237, 30] on div "Scheduled" at bounding box center [235, 31] width 26 height 8
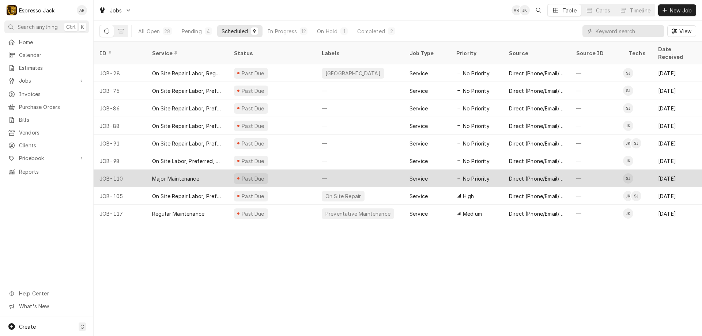
click at [210, 170] on div "Major Maintenance" at bounding box center [187, 179] width 82 height 18
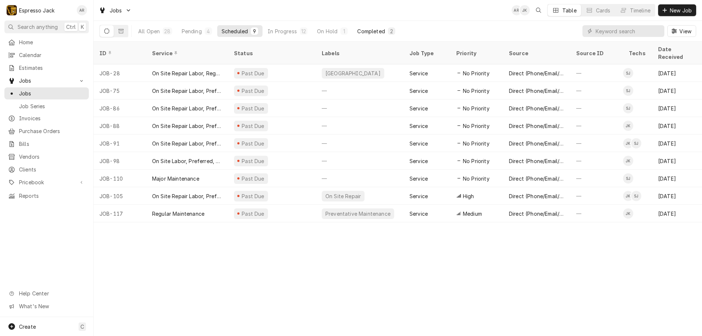
click at [374, 31] on div "Completed" at bounding box center [370, 31] width 27 height 8
